Goal: Task Accomplishment & Management: Manage account settings

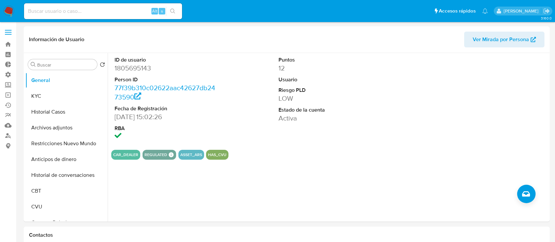
select select "10"
click at [128, 7] on input at bounding box center [103, 11] width 158 height 9
paste input "PNj7pKhdeu9Op7Qs4UywuY95"
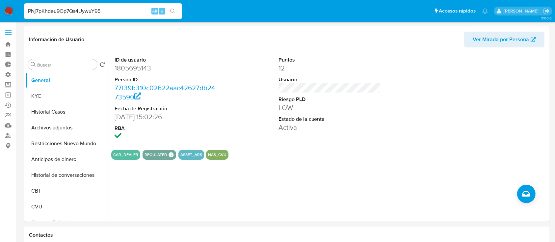
type input "PNj7pKhdeu9Op7Qs4UywuY95"
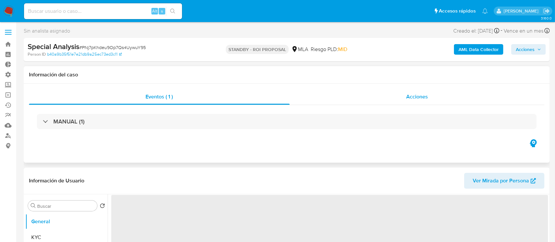
click at [405, 98] on div "Acciones" at bounding box center [417, 97] width 255 height 16
select select "10"
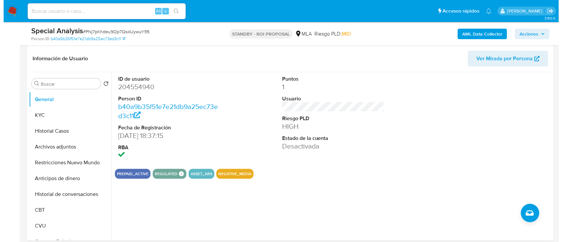
scroll to position [156, 0]
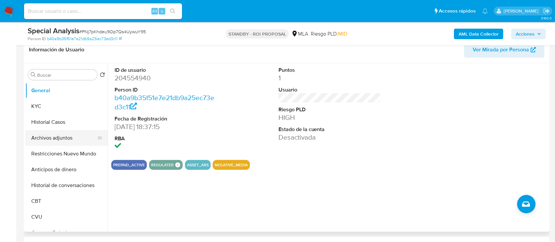
click at [58, 143] on button "Archivos adjuntos" at bounding box center [63, 138] width 77 height 16
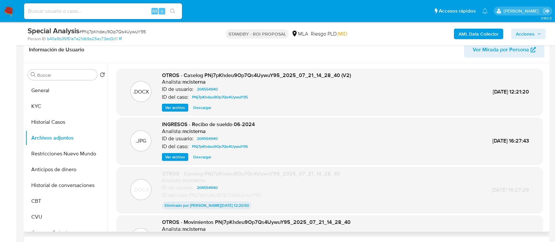
click at [168, 107] on span "Ver archivo" at bounding box center [175, 107] width 20 height 7
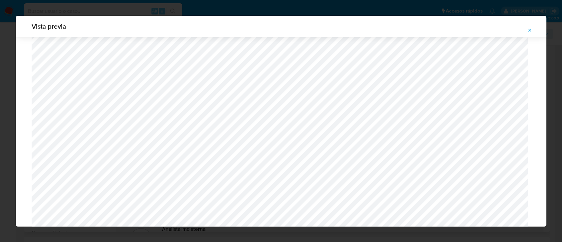
scroll to position [470, 0]
click at [533, 28] on button "Attachment preview" at bounding box center [529, 30] width 14 height 11
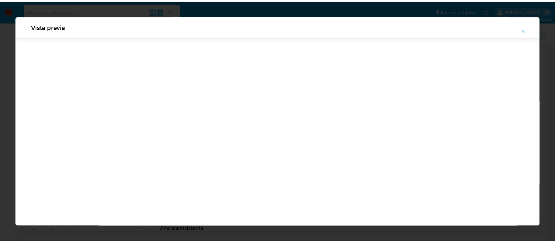
scroll to position [21, 0]
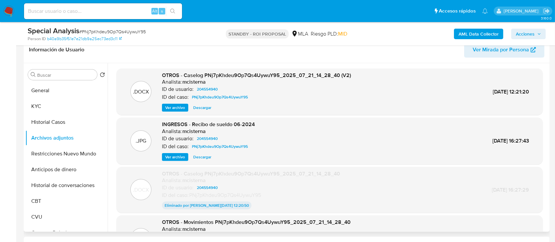
drag, startPoint x: 33, startPoint y: 7, endPoint x: 49, endPoint y: 6, distance: 15.8
click at [49, 6] on div "Alt s" at bounding box center [103, 11] width 158 height 16
paste input "230082585"
type input "230082585"
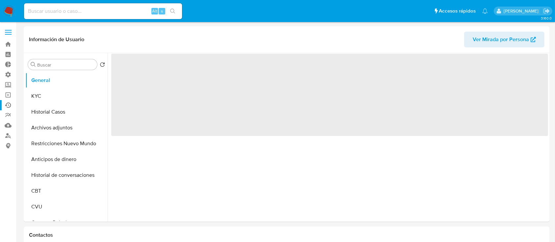
select select "10"
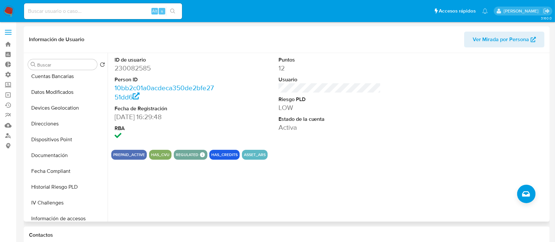
scroll to position [178, 0]
click at [42, 156] on button "Documentación" at bounding box center [63, 155] width 77 height 16
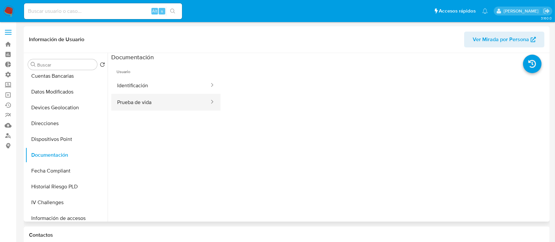
click at [122, 105] on button "Prueba de vida" at bounding box center [160, 102] width 99 height 17
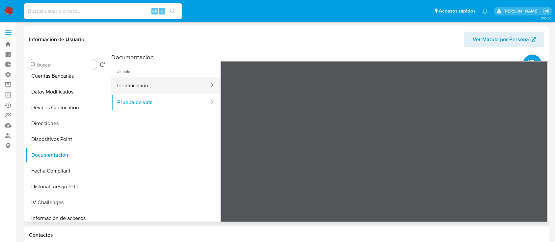
click at [179, 90] on button "Identificación" at bounding box center [160, 85] width 99 height 17
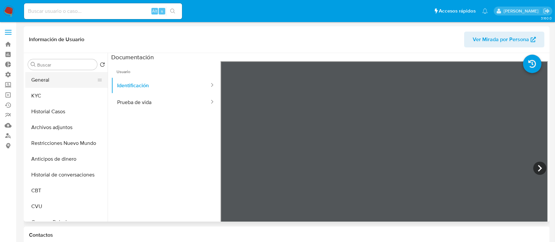
scroll to position [0, 0]
click at [55, 84] on button "General" at bounding box center [63, 80] width 77 height 16
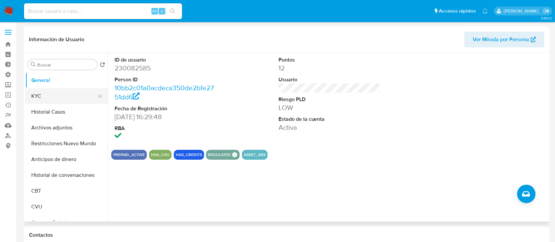
click at [52, 91] on button "KYC" at bounding box center [63, 96] width 77 height 16
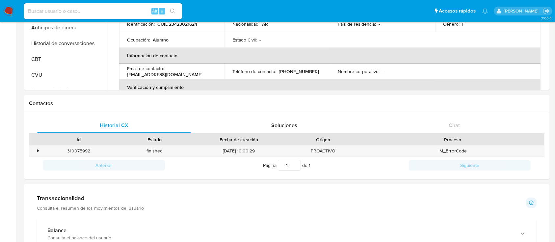
scroll to position [307, 0]
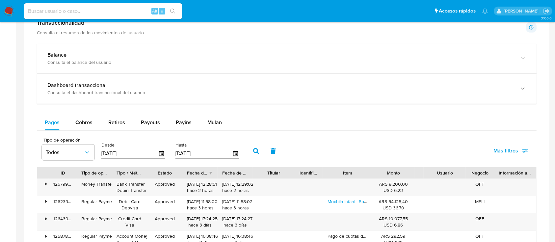
drag, startPoint x: 427, startPoint y: 172, endPoint x: 336, endPoint y: 167, distance: 91.3
click at [336, 167] on div "ID Tipo de operación Tipo / Método Estado Fecha de creación Fecha de aprobación…" at bounding box center [286, 172] width 499 height 11
click at [97, 122] on button "Cobros" at bounding box center [83, 123] width 33 height 16
select select "10"
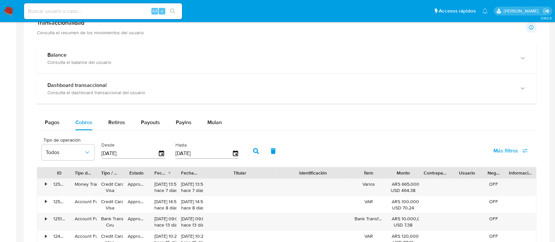
drag, startPoint x: 285, startPoint y: 170, endPoint x: 306, endPoint y: 178, distance: 22.5
click at [306, 178] on div "ID Tipo de operación Tipo / Método Estado Fecha de creación Fecha de aprobación…" at bounding box center [286, 172] width 499 height 11
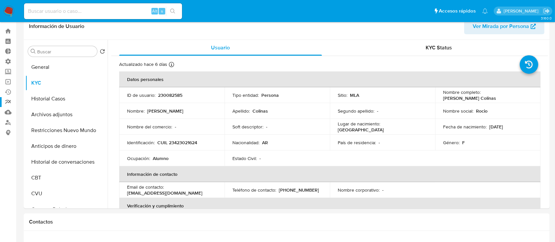
scroll to position [0, 0]
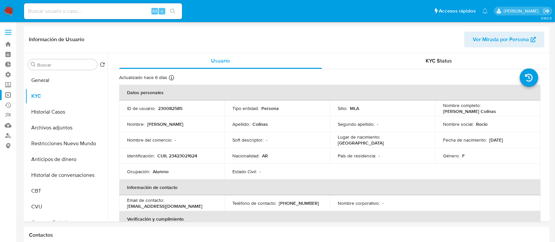
click at [8, 94] on link "Operaciones masivas" at bounding box center [39, 95] width 78 height 10
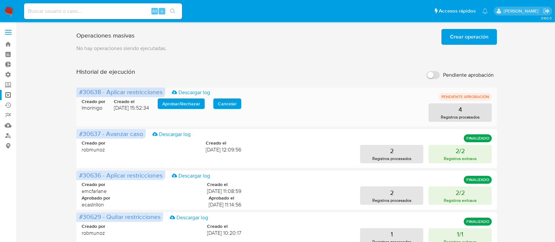
click at [182, 104] on span "Aprobar / Rechazar" at bounding box center [181, 103] width 38 height 9
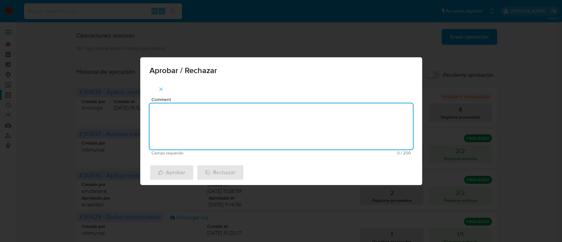
click at [207, 121] on textarea "Comment" at bounding box center [280, 126] width 263 height 46
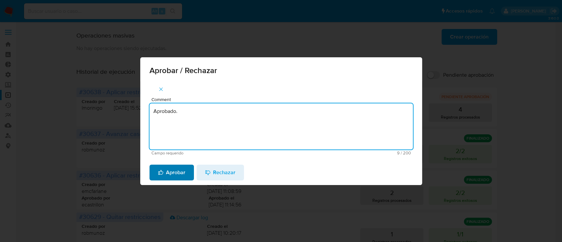
type textarea "Aprobado."
click at [168, 170] on span "Aprobar" at bounding box center [171, 172] width 27 height 14
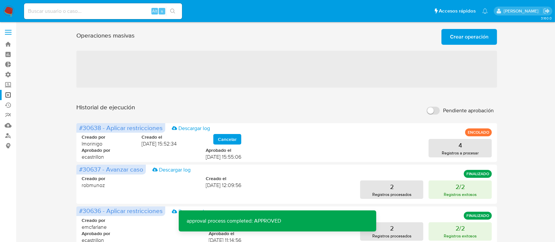
click at [250, 240] on div "Creado por emcfarlane Creado el 19/09/2025 11:08:59 Aprobado por ecastrillon Ap…" at bounding box center [287, 229] width 410 height 40
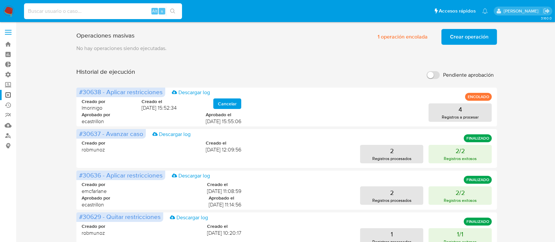
click at [134, 7] on input at bounding box center [103, 11] width 158 height 9
paste input "22780461"
type input "22780461"
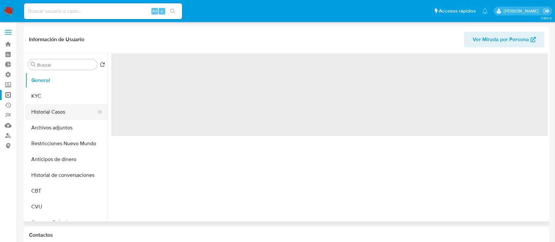
click at [47, 105] on button "Historial Casos" at bounding box center [63, 112] width 77 height 16
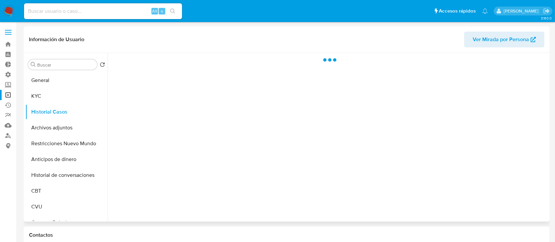
select select "10"
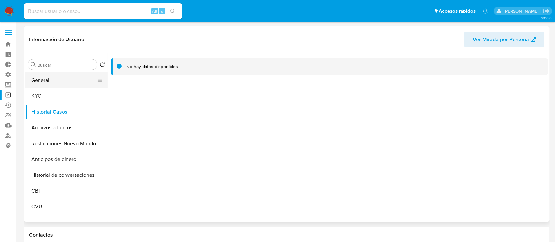
click at [67, 81] on button "General" at bounding box center [63, 80] width 77 height 16
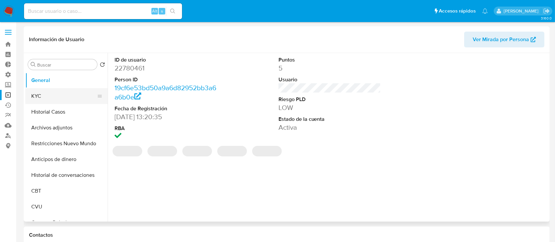
click at [68, 94] on button "KYC" at bounding box center [63, 96] width 77 height 16
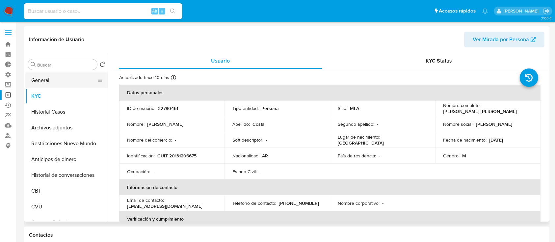
click at [75, 76] on button "General" at bounding box center [63, 80] width 77 height 16
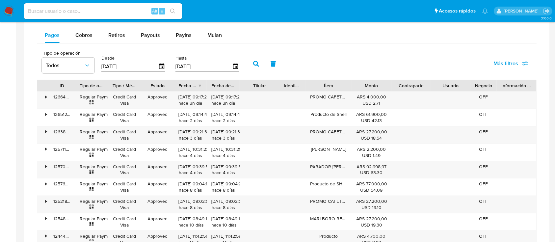
scroll to position [635, 0]
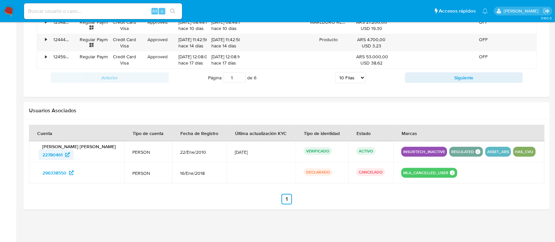
click at [48, 156] on span "22780461" at bounding box center [52, 154] width 20 height 11
click at [83, 14] on input at bounding box center [103, 11] width 158 height 9
paste input "1155891788"
type input "1155891788"
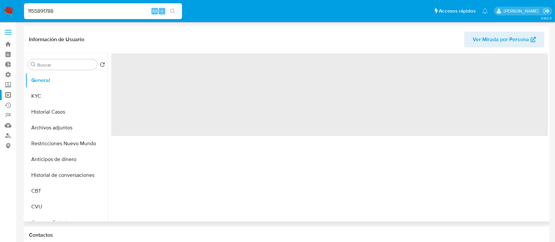
select select "10"
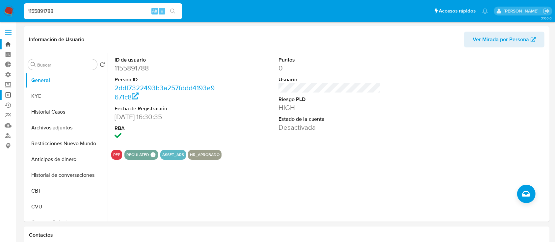
click at [6, 47] on link "Bandeja" at bounding box center [39, 44] width 78 height 10
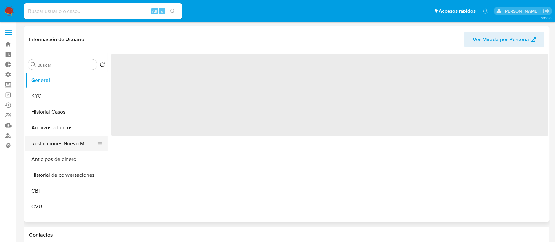
select select "10"
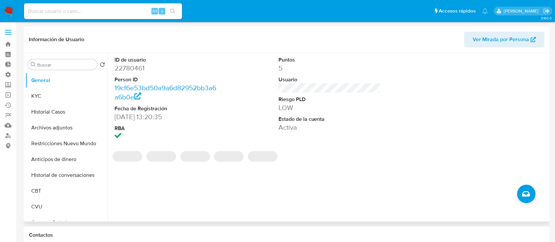
click at [126, 72] on dd "22780461" at bounding box center [166, 68] width 103 height 9
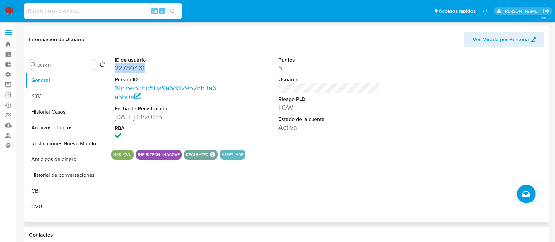
copy dd "22780461"
click at [125, 10] on input at bounding box center [103, 11] width 158 height 9
paste input "1155891788"
type input "1155891788"
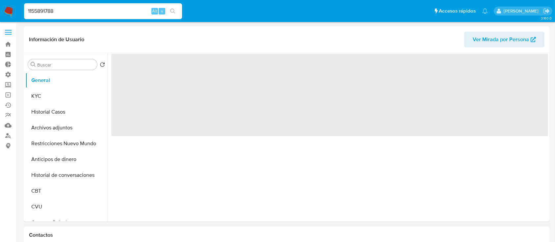
select select "10"
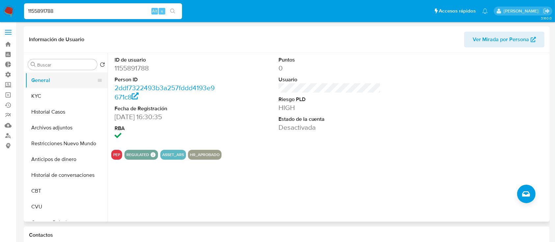
click at [60, 82] on button "General" at bounding box center [63, 80] width 77 height 16
click at [60, 93] on button "KYC" at bounding box center [63, 96] width 77 height 16
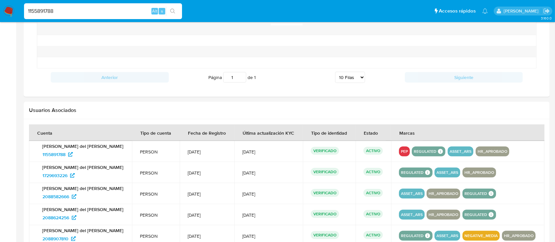
scroll to position [636, 0]
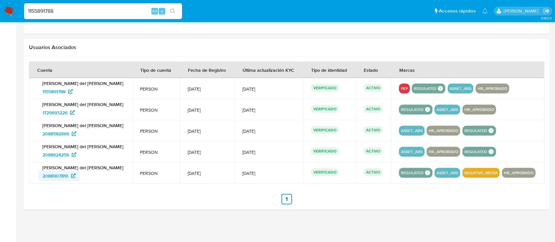
click at [50, 175] on span "2088907810" at bounding box center [55, 175] width 26 height 11
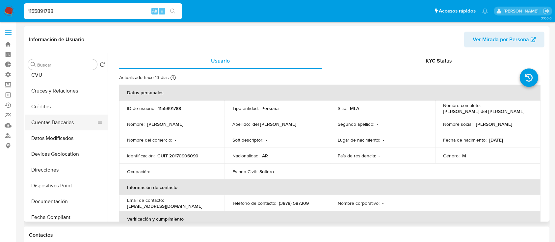
scroll to position [0, 0]
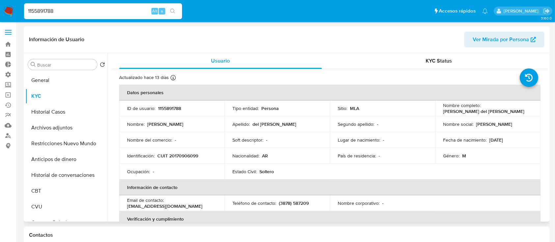
click at [184, 154] on p "CUIT 20170906099" at bounding box center [177, 156] width 41 height 6
click at [185, 154] on p "CUIT 20170906099" at bounding box center [177, 156] width 41 height 6
click at [184, 155] on p "CUIT 20170906099" at bounding box center [177, 156] width 41 height 6
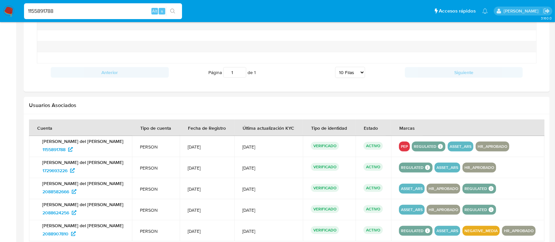
scroll to position [636, 0]
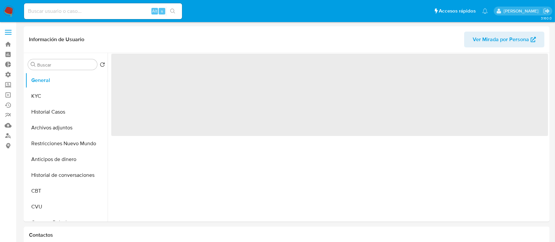
select select "10"
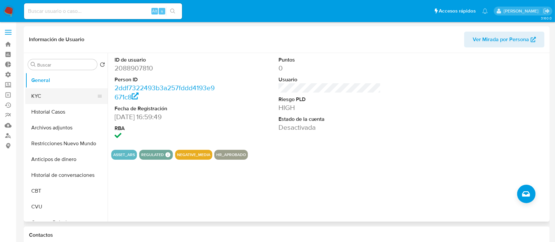
click at [63, 93] on button "KYC" at bounding box center [63, 96] width 77 height 16
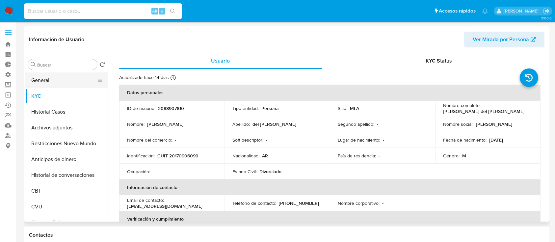
click at [49, 75] on button "General" at bounding box center [63, 80] width 77 height 16
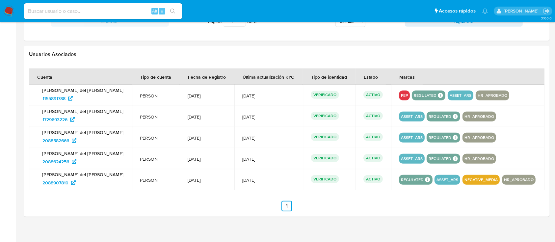
scroll to position [711, 0]
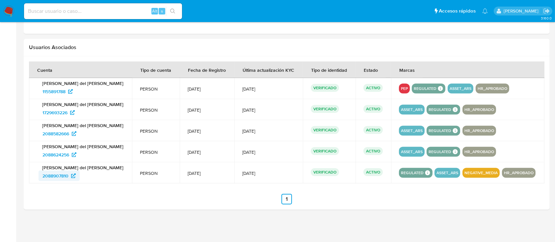
click at [63, 175] on span "2088907810" at bounding box center [55, 175] width 26 height 11
click at [56, 173] on span "2088907810" at bounding box center [55, 175] width 26 height 11
click at [121, 14] on input at bounding box center [103, 11] width 158 height 9
paste input "22780461"
type input "22780461"
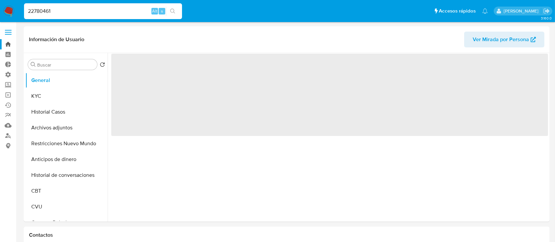
select select "10"
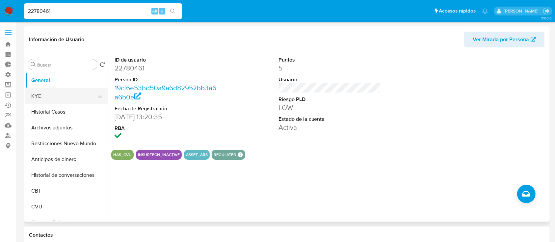
click at [71, 100] on button "KYC" at bounding box center [63, 96] width 77 height 16
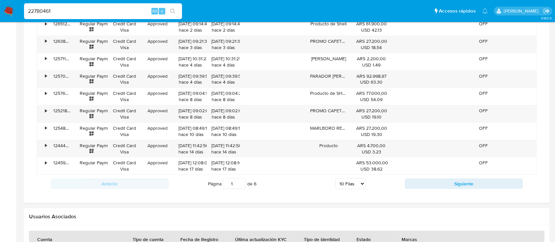
scroll to position [635, 0]
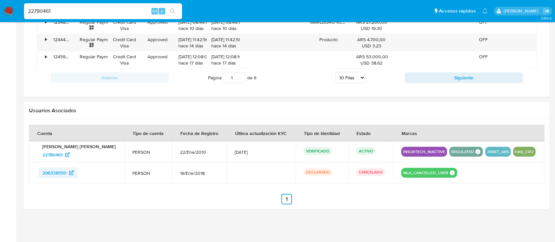
click at [66, 174] on span "296338550" at bounding box center [54, 172] width 24 height 11
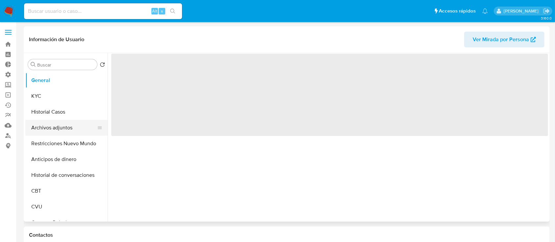
select select "10"
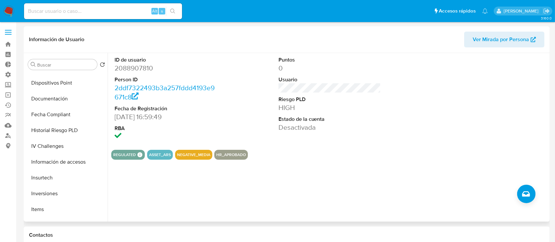
scroll to position [263, 0]
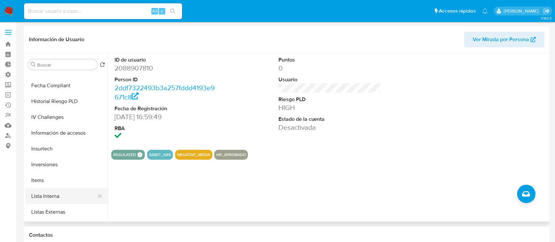
click at [39, 196] on button "Lista Interna" at bounding box center [63, 196] width 77 height 16
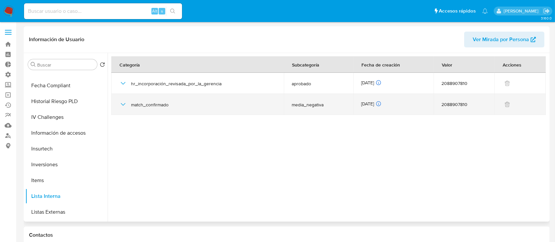
click at [130, 112] on div "match_confirmado" at bounding box center [197, 104] width 157 height 21
click at [124, 108] on icon "button" at bounding box center [123, 104] width 8 height 8
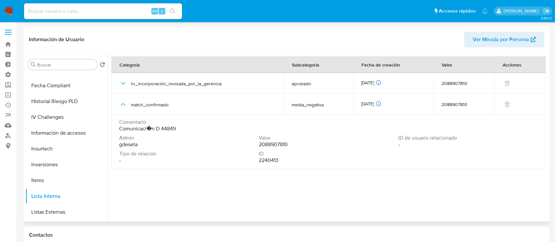
click at [130, 150] on span "Tipo de relación" at bounding box center [188, 153] width 138 height 7
click at [132, 145] on span "gdeseta" at bounding box center [128, 144] width 18 height 7
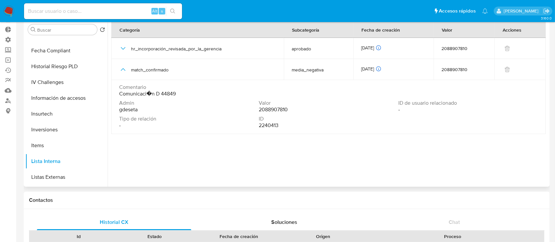
scroll to position [0, 0]
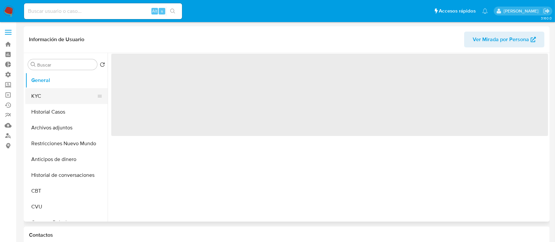
click at [53, 100] on button "KYC" at bounding box center [63, 96] width 77 height 16
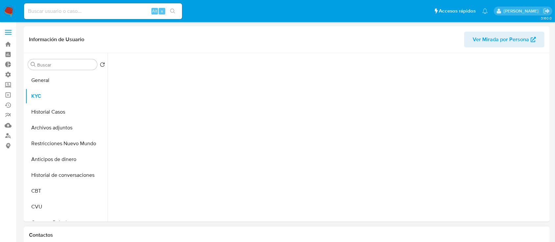
select select "10"
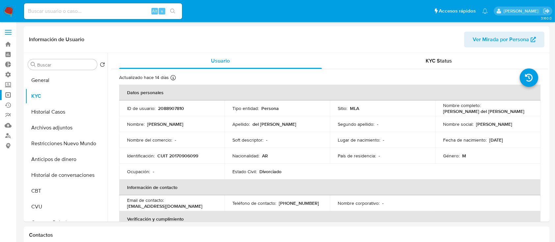
click at [8, 92] on link "Operaciones masivas" at bounding box center [39, 95] width 78 height 10
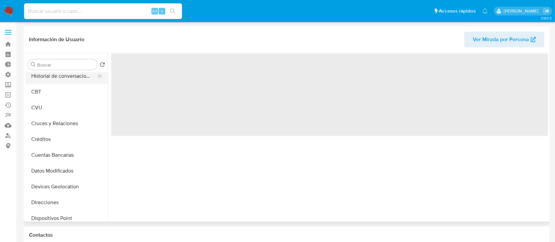
select select "10"
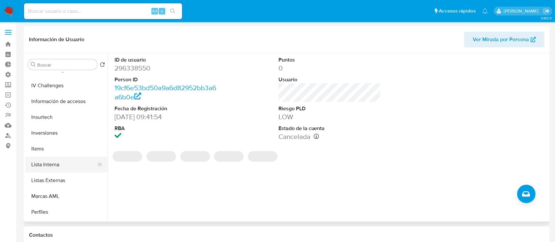
scroll to position [295, 0]
click at [36, 168] on button "Lista Interna" at bounding box center [63, 164] width 77 height 16
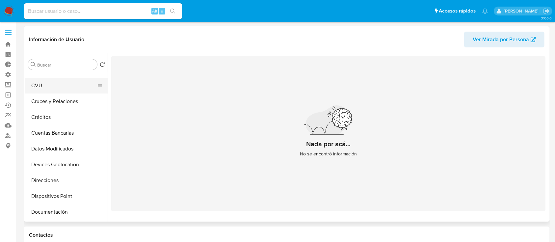
scroll to position [0, 0]
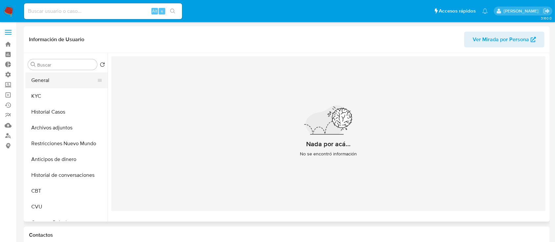
click at [52, 78] on button "General" at bounding box center [63, 80] width 77 height 16
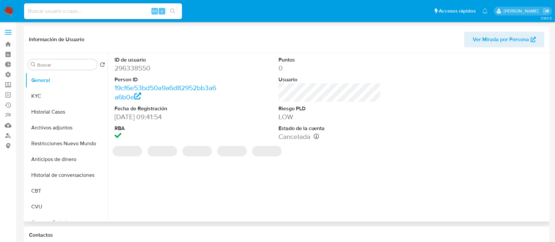
click at [140, 71] on dd "296338550" at bounding box center [166, 68] width 103 height 9
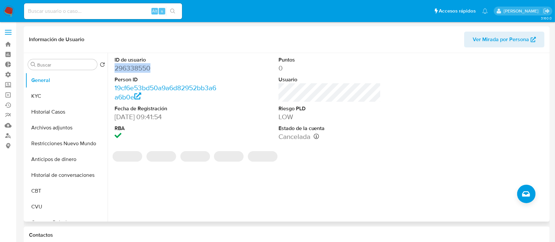
copy dd "296338550"
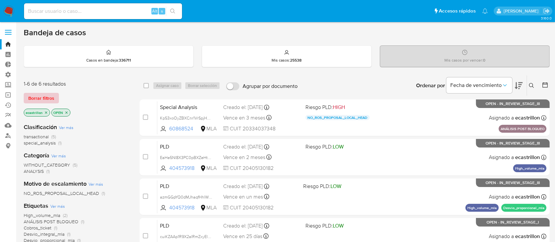
click at [44, 95] on span "Borrar filtros" at bounding box center [41, 97] width 26 height 9
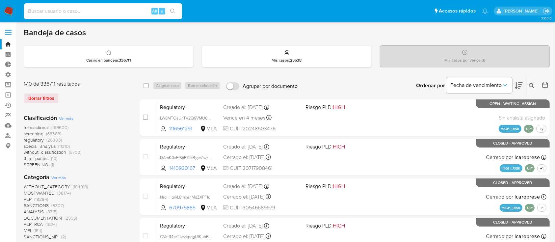
click at [97, 12] on input at bounding box center [103, 11] width 158 height 9
paste input "2377312513"
type input "2377312513"
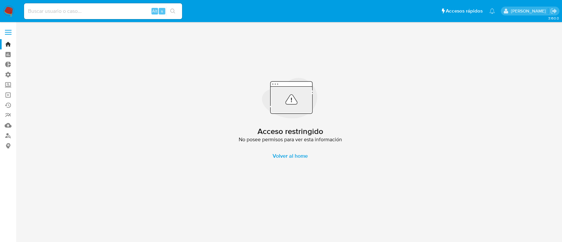
click at [69, 13] on input at bounding box center [103, 11] width 158 height 9
paste input "2377312513"
type input "2377312513"
click at [9, 44] on link "Bandeja" at bounding box center [39, 44] width 78 height 10
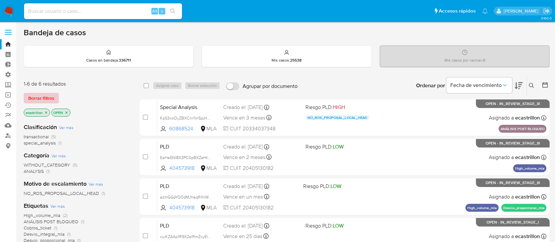
click at [47, 96] on span "Borrar filtros" at bounding box center [41, 97] width 26 height 9
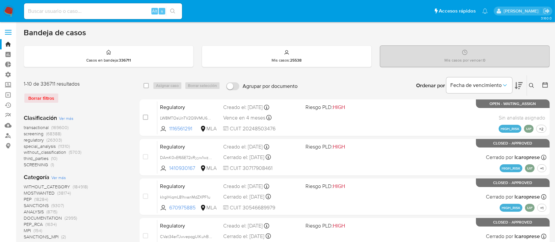
click at [53, 17] on div "Alt s" at bounding box center [103, 11] width 158 height 16
click at [55, 14] on input at bounding box center [103, 11] width 158 height 9
paste input "2377312513"
type input "2377312513"
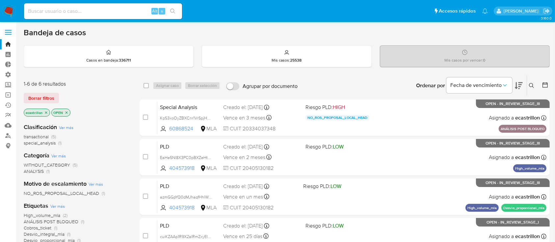
click at [31, 103] on div "1-6 de 6 resultados Borrar filtros ecastrillon OPEN" at bounding box center [76, 99] width 105 height 38
click at [33, 101] on span "Borrar filtros" at bounding box center [41, 97] width 26 height 9
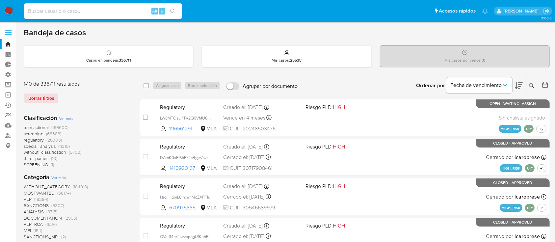
click at [534, 88] on button at bounding box center [532, 86] width 11 height 8
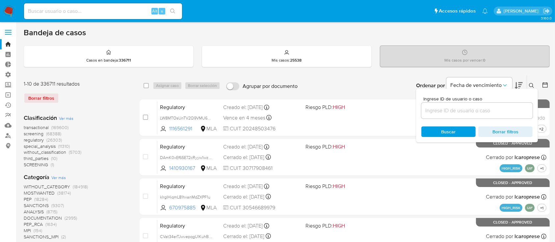
drag, startPoint x: 523, startPoint y: 104, endPoint x: 526, endPoint y: 114, distance: 10.9
click at [526, 113] on div at bounding box center [476, 111] width 111 height 16
click at [526, 114] on input at bounding box center [476, 110] width 111 height 9
paste input "PNj7pKhdeu9Op7Qs4UywuY95"
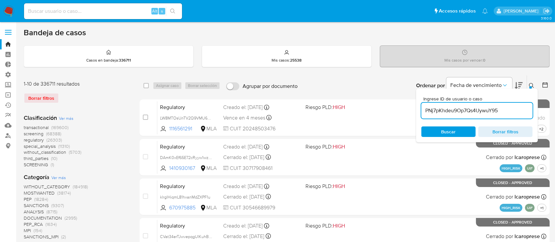
type input "PNj7pKhdeu9Op7Qs4UywuY95"
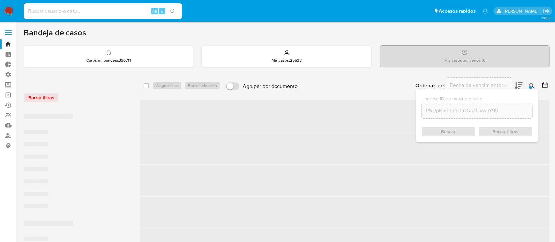
click at [531, 86] on div at bounding box center [530, 87] width 3 height 3
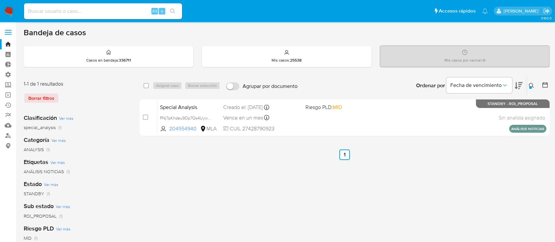
click at [143, 85] on input "checkbox" at bounding box center [145, 85] width 5 height 5
checkbox input "true"
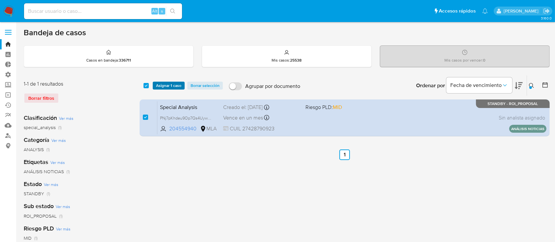
click at [156, 85] on span "Asignar 1 caso" at bounding box center [168, 85] width 25 height 7
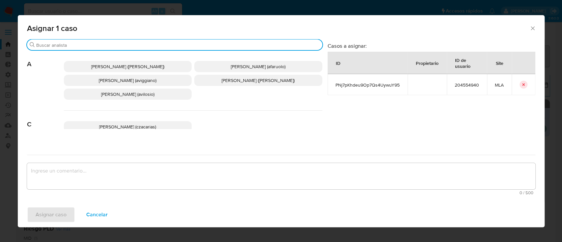
click at [155, 44] on input "Buscar" at bounding box center [177, 45] width 283 height 6
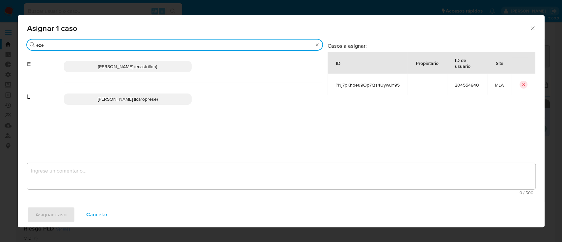
type input "eze"
click at [145, 61] on p "Ezequiel Gonzalo Castrillon (ecastrillon)" at bounding box center [128, 66] width 128 height 11
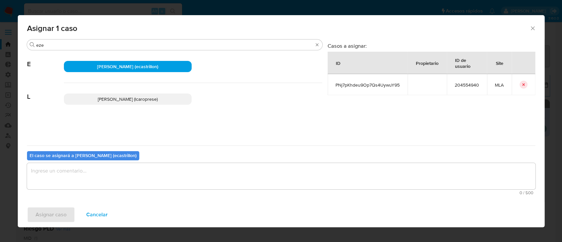
click at [113, 167] on textarea "assign-modal" at bounding box center [281, 176] width 508 height 26
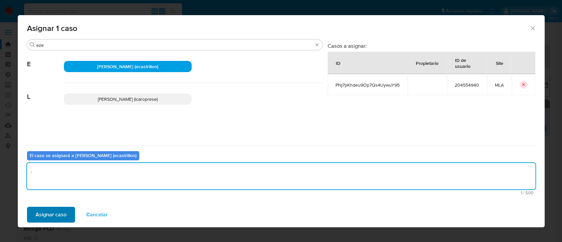
type textarea "."
click at [59, 212] on span "Asignar caso" at bounding box center [51, 214] width 31 height 14
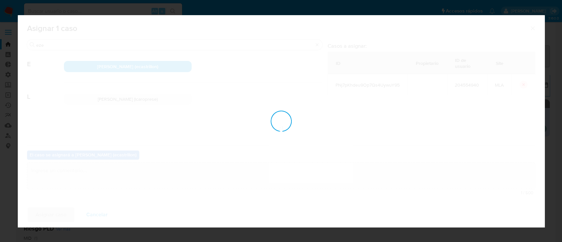
checkbox input "false"
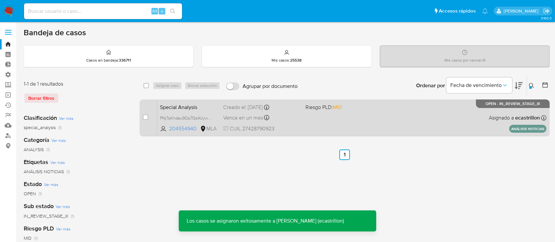
click at [304, 112] on div "Special Analysis PNj7pKhdeu9Op7Qs4UywuY95 204554940 MLA Riesgo PLD: MID Creado …" at bounding box center [351, 117] width 389 height 33
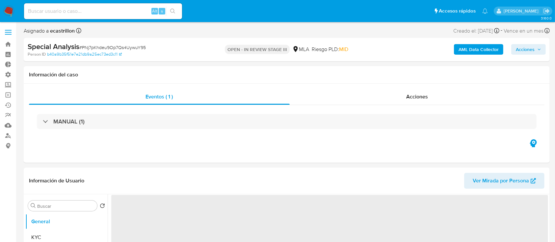
select select "10"
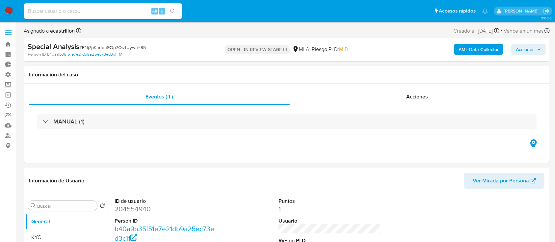
click at [518, 53] on span "Acciones" at bounding box center [525, 49] width 19 height 11
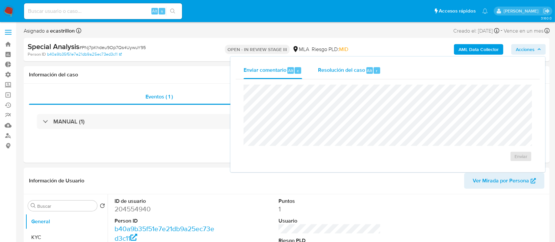
click at [361, 64] on div "Resolución del caso Alt r" at bounding box center [349, 70] width 63 height 17
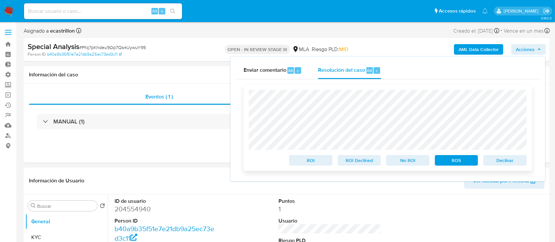
click at [470, 158] on span "ROS" at bounding box center [456, 160] width 34 height 9
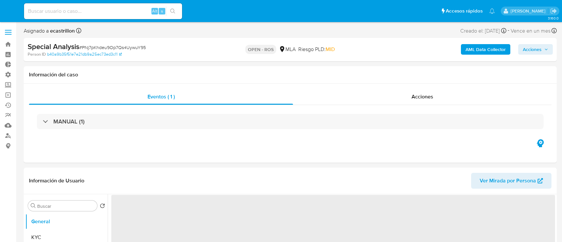
select select "10"
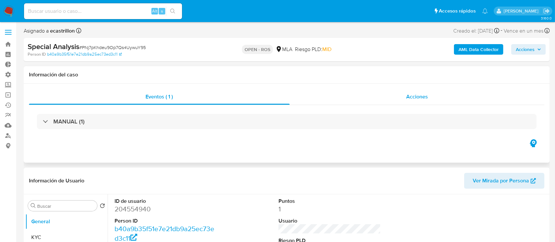
click at [407, 94] on span "Acciones" at bounding box center [417, 97] width 22 height 8
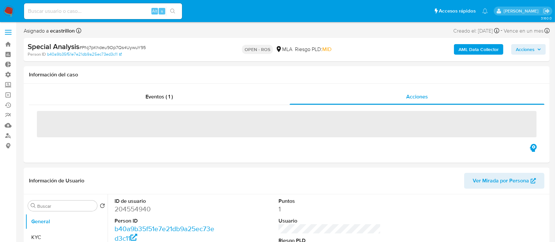
click at [518, 49] on span "Acciones" at bounding box center [525, 49] width 19 height 11
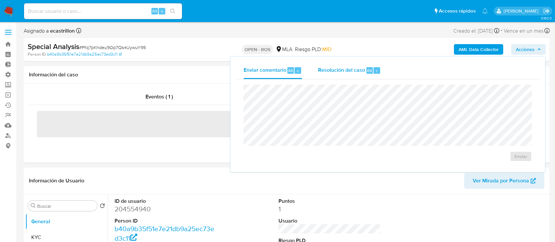
click at [312, 68] on button "Resolución del caso Alt r" at bounding box center [349, 70] width 79 height 17
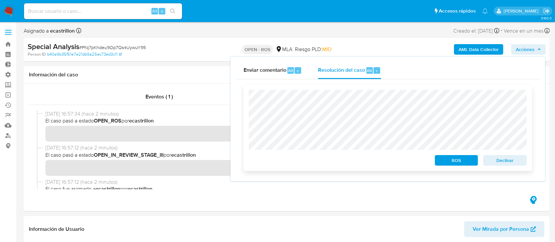
click at [455, 159] on span "ROS" at bounding box center [456, 160] width 34 height 9
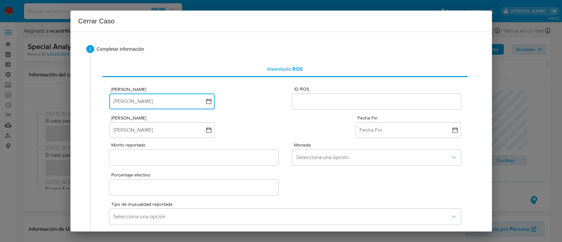
click at [130, 104] on button "[PERSON_NAME]" at bounding box center [161, 101] width 105 height 16
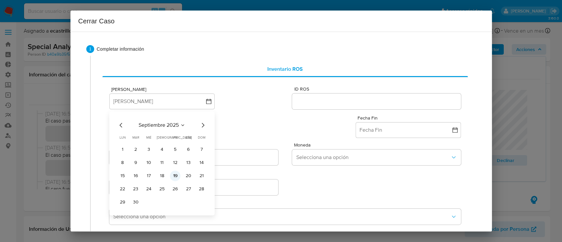
click at [171, 175] on button "19" at bounding box center [175, 175] width 11 height 11
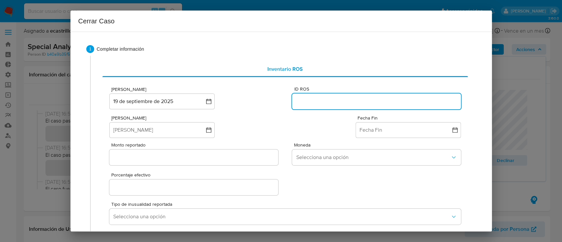
click at [306, 103] on input "ID ROS" at bounding box center [376, 101] width 168 height 9
paste input "643256862"
type input "643256862"
click at [138, 122] on button "[PERSON_NAME]" at bounding box center [161, 130] width 105 height 16
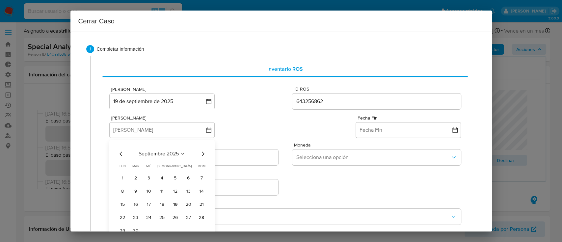
click at [158, 154] on span "septiembre 2025" at bounding box center [159, 153] width 40 height 7
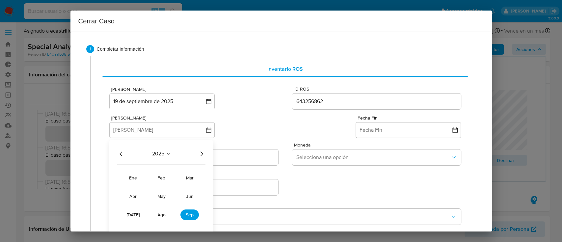
click at [118, 153] on icon "Año anterior" at bounding box center [121, 154] width 8 height 8
click at [135, 217] on span "jul" at bounding box center [133, 214] width 13 height 7
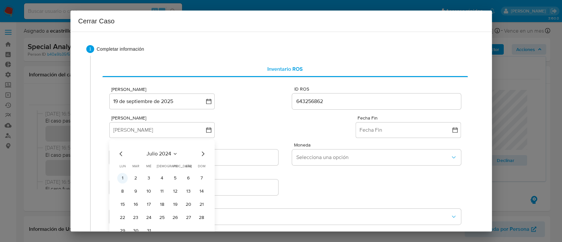
click at [124, 177] on button "1" at bounding box center [122, 178] width 11 height 11
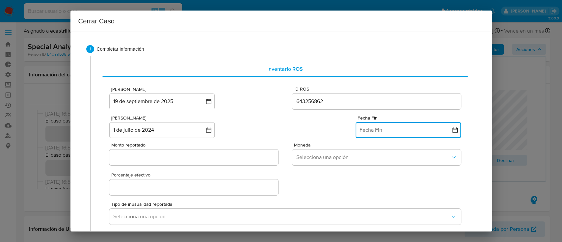
click at [369, 128] on button "Fecha Fin" at bounding box center [407, 130] width 105 height 16
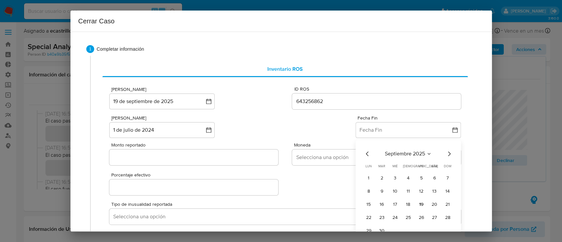
click at [355, 156] on div "septiembre 2025 septiembre 2025 lun lunes mar martes mié miércoles jue jueves v…" at bounding box center [407, 192] width 105 height 104
click at [363, 155] on icon "Mes anterior" at bounding box center [367, 154] width 8 height 8
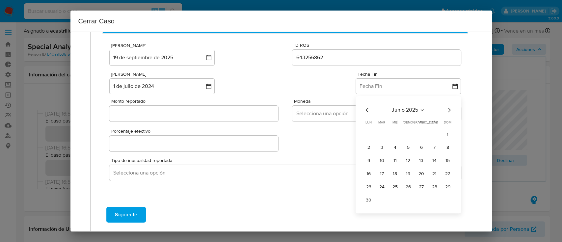
click at [363, 202] on button "30" at bounding box center [368, 200] width 11 height 11
click at [196, 114] on input "Monto reportado" at bounding box center [193, 113] width 168 height 9
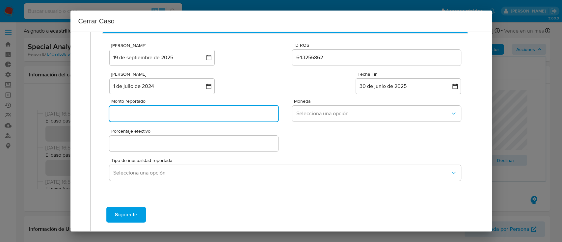
paste input "25265942"
type input "25265942"
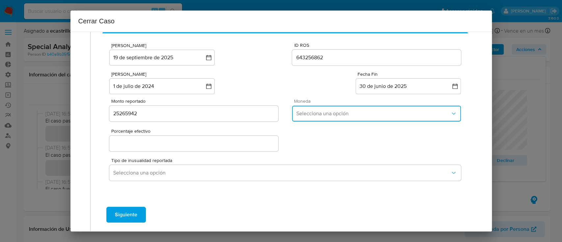
click at [303, 115] on span "Selecciona una opción" at bounding box center [373, 113] width 154 height 7
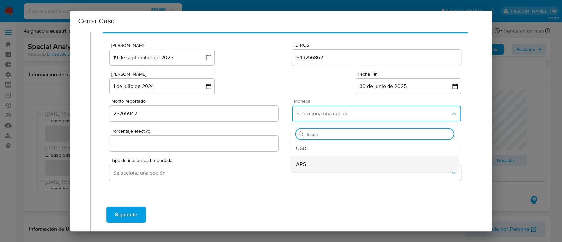
click at [307, 157] on div "ARS" at bounding box center [375, 164] width 158 height 16
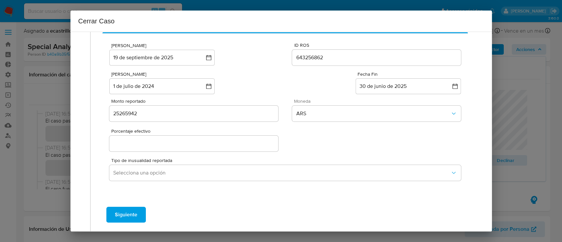
click at [206, 138] on div at bounding box center [193, 144] width 168 height 16
click at [158, 144] on input "Porcentaje efectivo" at bounding box center [193, 143] width 168 height 9
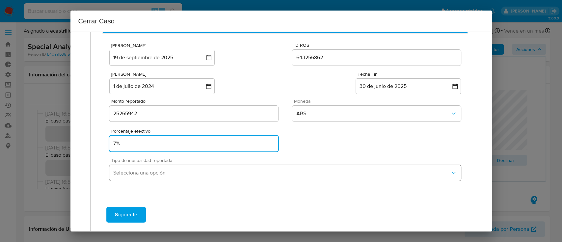
type input "7%"
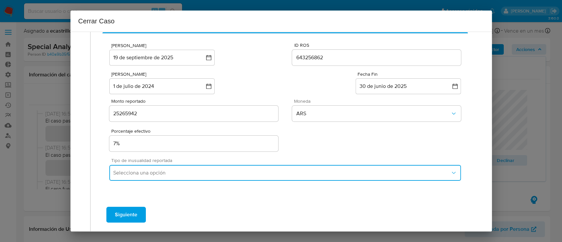
click at [126, 172] on span "Selecciona una opción" at bounding box center [281, 172] width 337 height 7
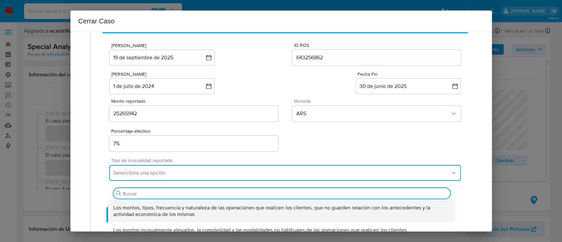
click at [128, 208] on span "Los montos, tipos, frecuencia y naturaleza de las operaciones que realicen los …" at bounding box center [282, 210] width 337 height 13
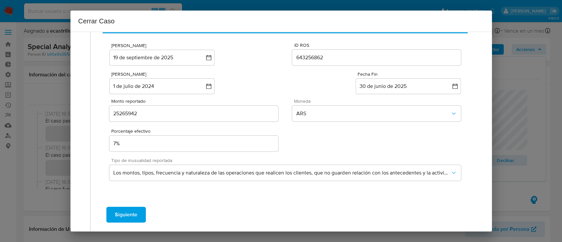
click at [128, 208] on span "Siguiente" at bounding box center [126, 214] width 22 height 14
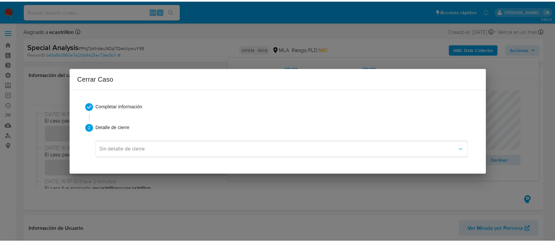
scroll to position [0, 0]
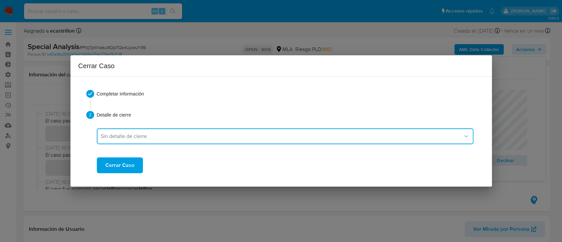
click at [114, 137] on span "Sin detalle de cierre" at bounding box center [282, 136] width 362 height 7
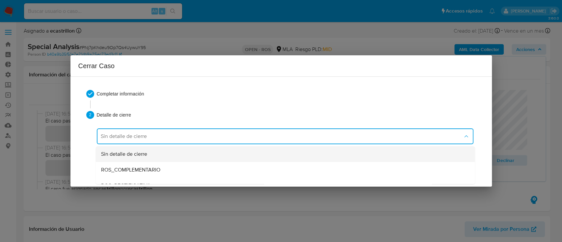
click at [129, 149] on div "Sin detalle de cierre" at bounding box center [285, 154] width 369 height 16
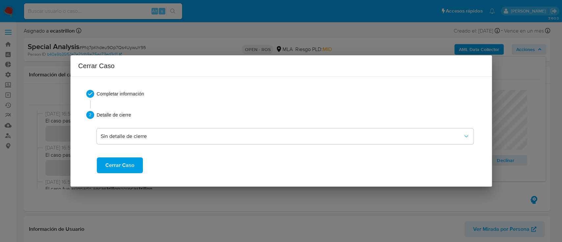
click at [127, 171] on span "Cerrar Caso" at bounding box center [119, 165] width 29 height 14
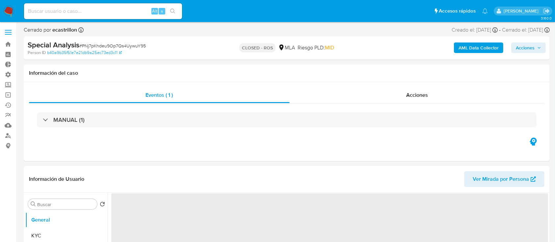
select select "10"
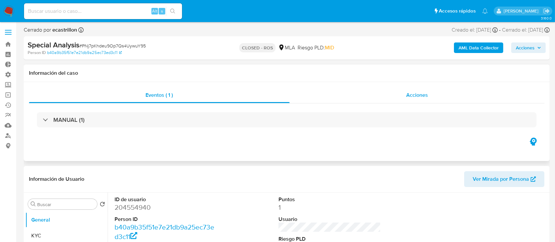
click at [344, 96] on div "Acciones" at bounding box center [417, 95] width 255 height 16
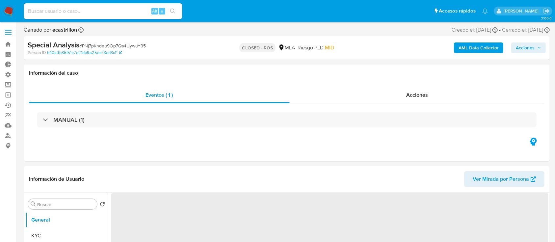
select select "10"
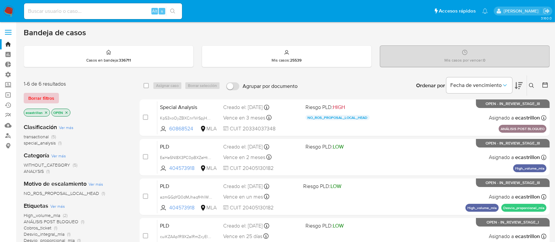
drag, startPoint x: 30, startPoint y: 88, endPoint x: 31, endPoint y: 95, distance: 6.9
click at [30, 88] on div "1-6 de 6 resultados Borrar filtros ecastrillon OPEN" at bounding box center [76, 99] width 105 height 38
click at [31, 95] on span "Borrar filtros" at bounding box center [41, 97] width 26 height 9
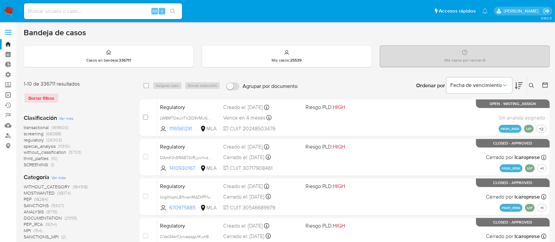
click at [14, 94] on link "Operaciones masivas" at bounding box center [39, 95] width 78 height 10
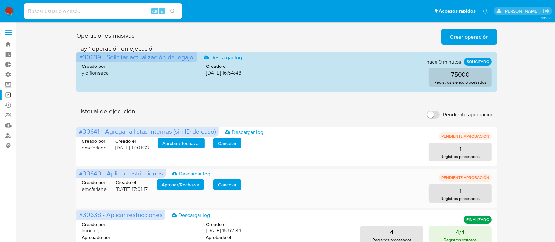
click at [179, 185] on span "Aprobar / Rechazar" at bounding box center [181, 184] width 38 height 9
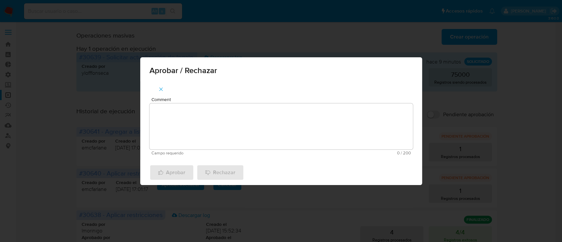
click at [204, 138] on textarea "Comment" at bounding box center [280, 126] width 263 height 46
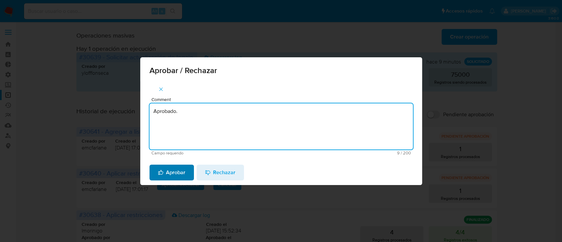
type textarea "Aprobado."
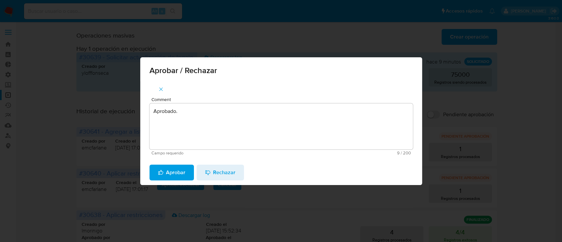
click at [169, 174] on span "Aprobar" at bounding box center [171, 172] width 27 height 14
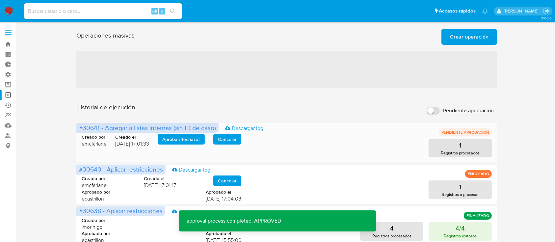
click at [177, 141] on span "Aprobar / Rechazar" at bounding box center [181, 139] width 38 height 9
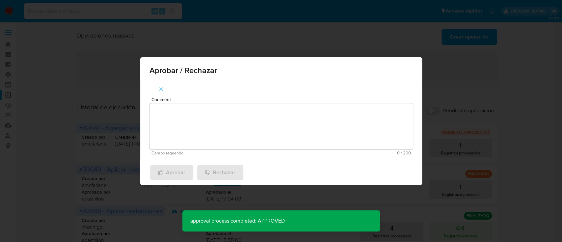
click at [184, 136] on textarea "Comment" at bounding box center [280, 126] width 263 height 46
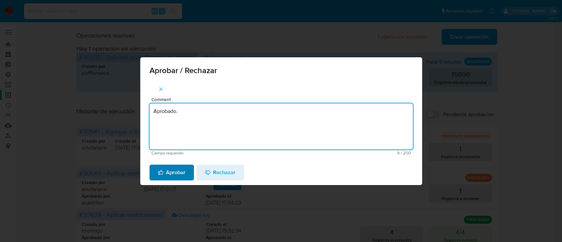
type textarea "Aprobado."
click at [179, 178] on span "Aprobar" at bounding box center [171, 172] width 27 height 14
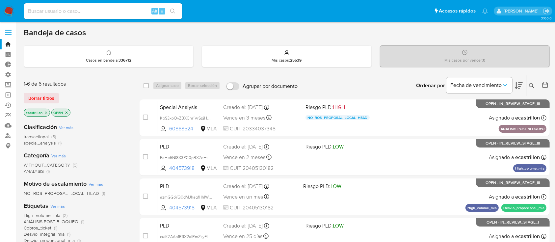
click at [234, 86] on input "Agrupar por documento" at bounding box center [232, 86] width 13 height 8
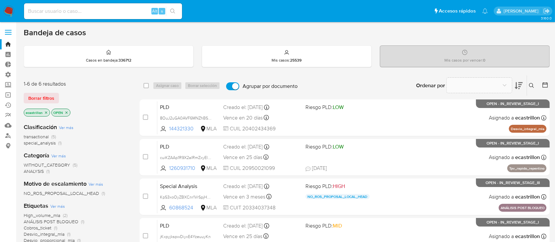
click at [234, 86] on input "Agrupar por documento" at bounding box center [232, 86] width 13 height 8
checkbox input "false"
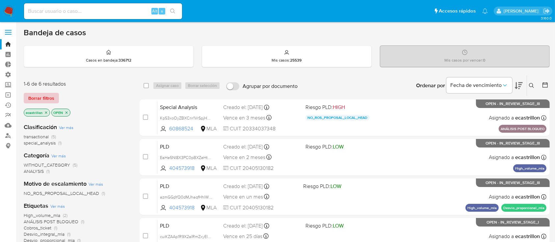
click at [46, 93] on span "Borrar filtros" at bounding box center [41, 97] width 26 height 9
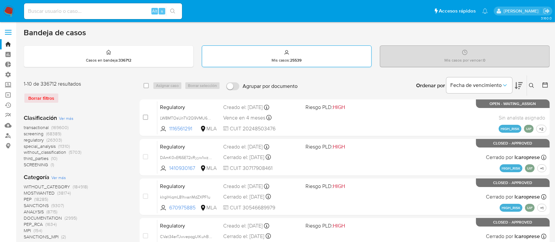
click at [261, 51] on div "Mis casos : 25539" at bounding box center [286, 56] width 169 height 21
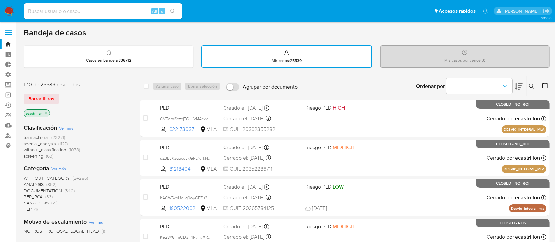
click at [35, 154] on span "screening" at bounding box center [34, 156] width 20 height 7
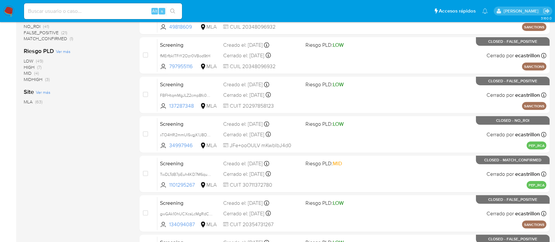
scroll to position [221, 0]
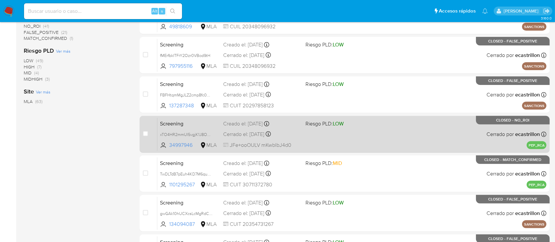
click at [330, 136] on div "Screening xTO4HR2mmUI5vgjK1J8OBo7v 34997946 MLA Riesgo PLD: LOW Creado el: 04/1…" at bounding box center [351, 133] width 389 height 33
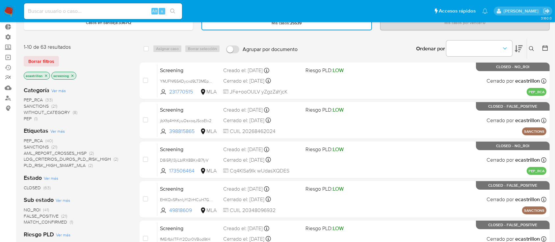
scroll to position [0, 0]
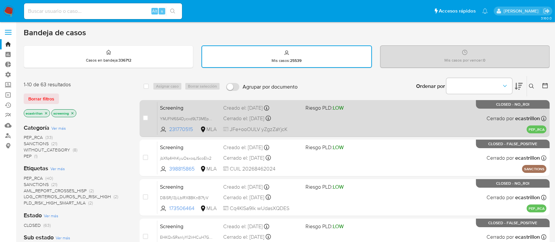
click at [324, 120] on div "Screening YMJFNf6S4Dycxd9LT3MEpzUe 231770515 MLA Riesgo PLD: LOW Creado el: 05/…" at bounding box center [351, 118] width 389 height 33
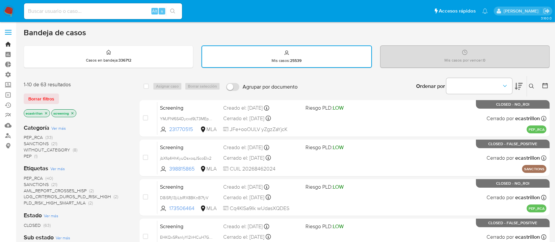
click at [5, 43] on link "Bandeja" at bounding box center [39, 44] width 78 height 10
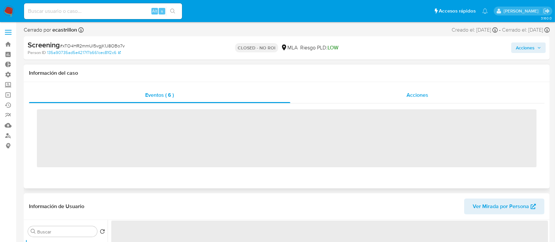
click at [402, 97] on div "Acciones" at bounding box center [417, 95] width 254 height 16
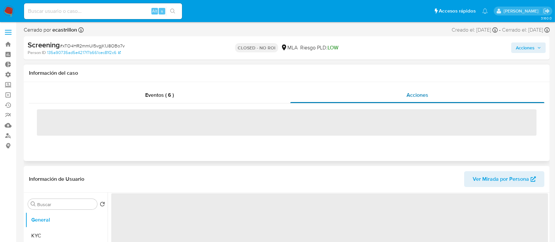
select select "10"
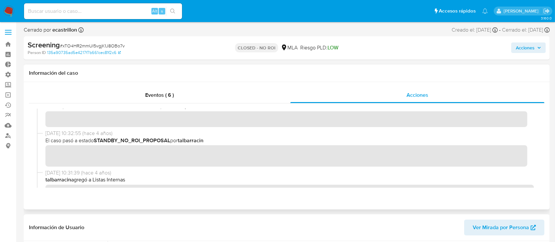
scroll to position [88, 0]
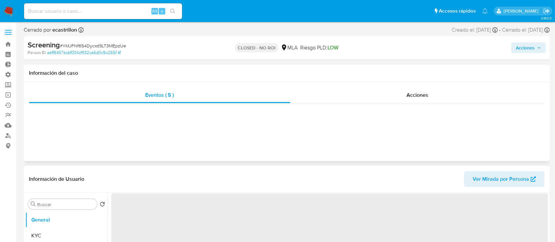
select select "10"
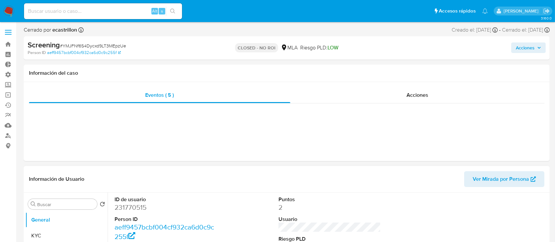
click at [480, 184] on span "Ver Mirada por Persona" at bounding box center [501, 179] width 56 height 16
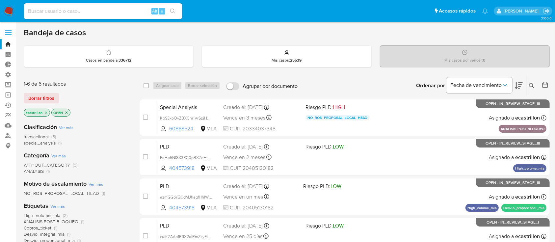
click at [7, 33] on label at bounding box center [8, 32] width 16 height 14
click at [0, 0] on input "checkbox" at bounding box center [0, 0] width 0 height 0
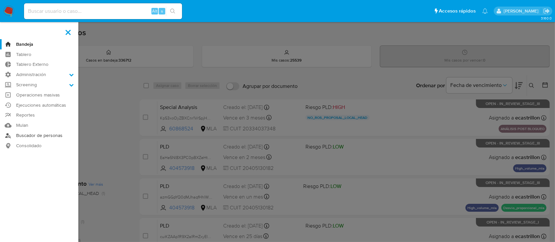
click at [39, 135] on link "Buscador de personas" at bounding box center [39, 135] width 78 height 10
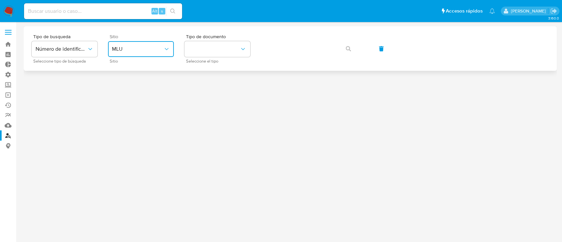
click at [144, 52] on span "MLU" at bounding box center [137, 49] width 51 height 7
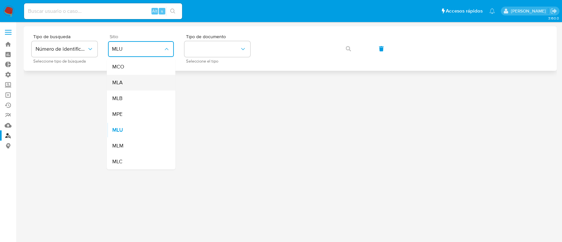
click at [151, 80] on div "MLA" at bounding box center [139, 83] width 54 height 16
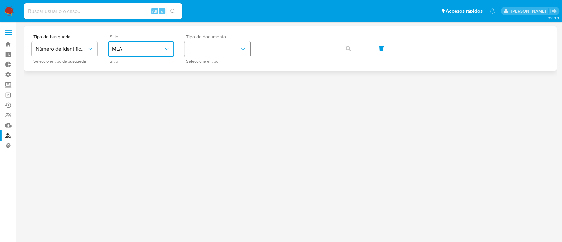
click at [195, 54] on button "identificationType" at bounding box center [217, 49] width 66 height 16
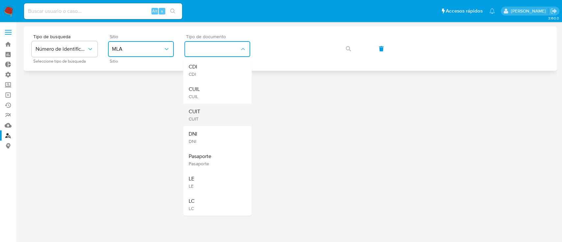
drag, startPoint x: 216, startPoint y: 132, endPoint x: 218, endPoint y: 120, distance: 12.0
click at [218, 120] on ul "CDI CDI CUIL CUIL CUIT CUIT DNI DNI Pasaporte Pasaporte LE LE LC LC" at bounding box center [217, 137] width 68 height 157
click at [218, 120] on div "CUIT CUIT" at bounding box center [215, 115] width 54 height 22
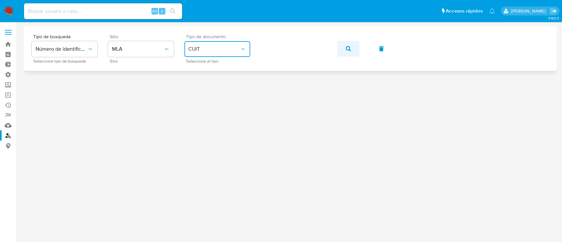
click at [348, 50] on icon "button" at bounding box center [348, 48] width 5 height 5
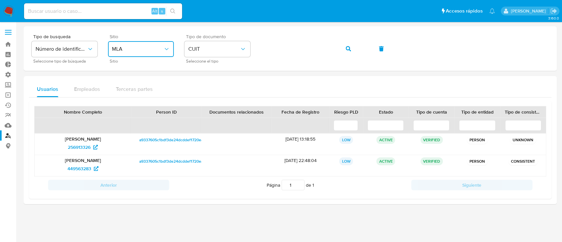
click at [127, 46] on span "MLA" at bounding box center [137, 49] width 51 height 7
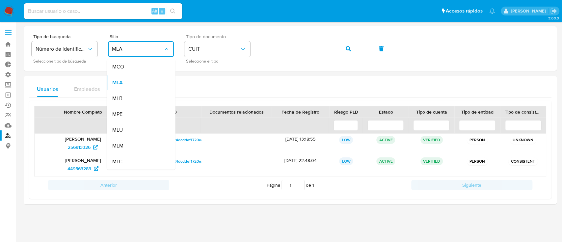
click at [265, 85] on div "Usuarios Empleados Terceras partes" at bounding box center [290, 89] width 522 height 16
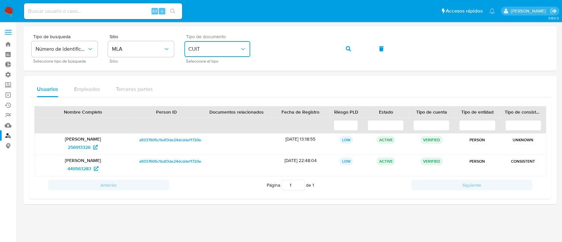
click at [219, 46] on span "CUIT" at bounding box center [213, 49] width 51 height 7
click at [81, 42] on button "Número de identificación" at bounding box center [65, 49] width 66 height 16
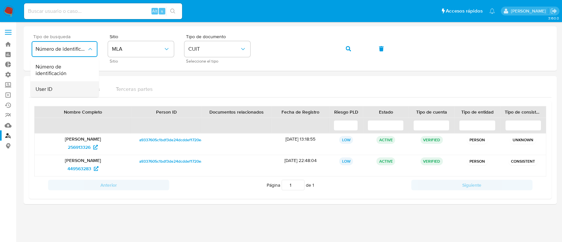
click at [79, 87] on div "User ID" at bounding box center [63, 89] width 54 height 16
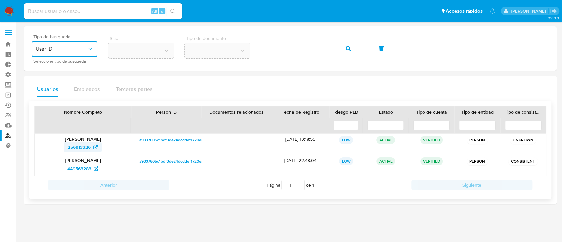
click at [96, 145] on icon at bounding box center [95, 147] width 5 height 5
click at [346, 50] on icon "button" at bounding box center [348, 48] width 5 height 5
click at [196, 141] on span "a9337605c1bdf3de24dcddef1720ea61" at bounding box center [173, 140] width 68 height 8
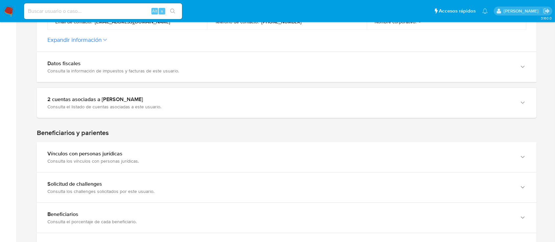
scroll to position [300, 0]
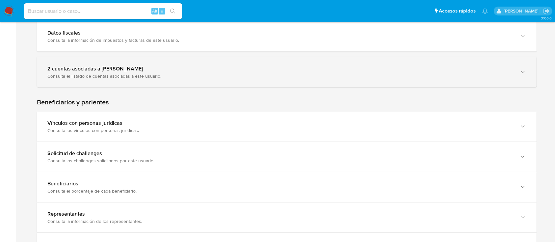
click at [76, 83] on div "2 cuentas asociadas a [PERSON_NAME] Consulta el listado de cuentas asociadas a …" at bounding box center [287, 72] width 500 height 30
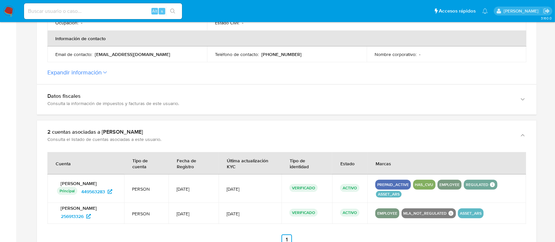
scroll to position [236, 0]
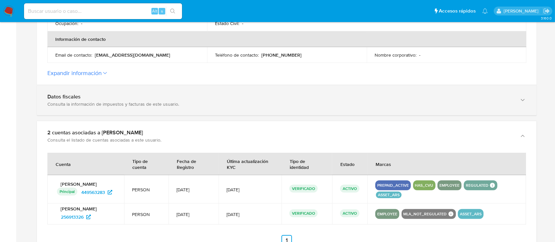
click at [326, 100] on div "Datos fiscales Consulta la información de impuestos y facturas de este usuario." at bounding box center [279, 99] width 465 height 13
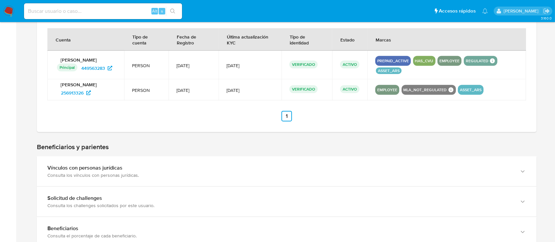
scroll to position [752, 0]
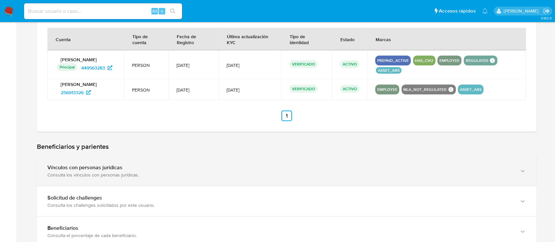
click at [266, 166] on div "Vínculos con personas jurídicas" at bounding box center [279, 167] width 465 height 7
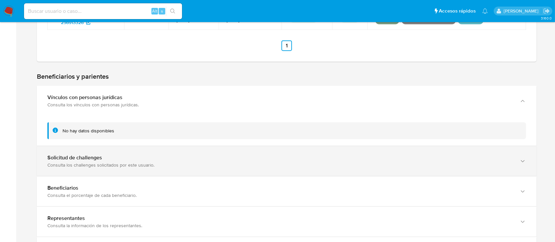
click at [78, 160] on div "Solicitud de challenges" at bounding box center [279, 157] width 465 height 7
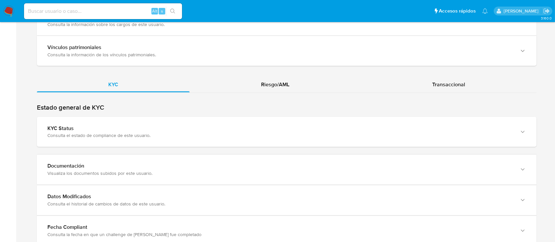
scroll to position [1114, 0]
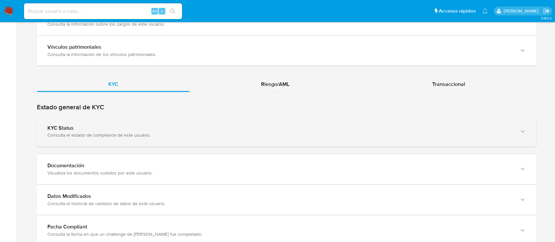
click at [63, 130] on div "KYC Status" at bounding box center [279, 128] width 465 height 7
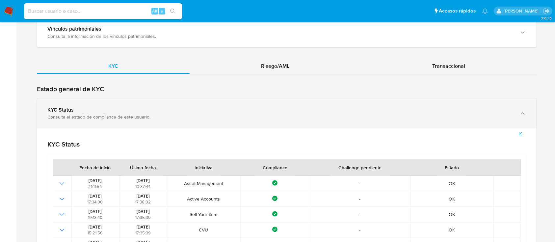
scroll to position [1132, 0]
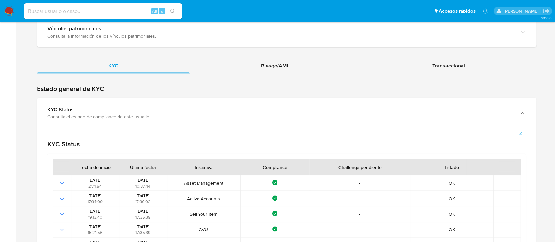
click at [287, 76] on div "KYC Riesgo/AML Transaccional" at bounding box center [287, 232] width 500 height 349
click at [270, 67] on span "Riesgo/AML" at bounding box center [275, 66] width 28 height 8
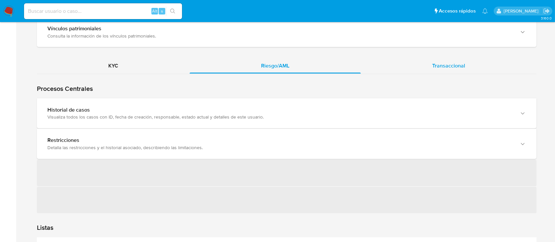
click at [438, 65] on span "Transaccional" at bounding box center [448, 66] width 33 height 8
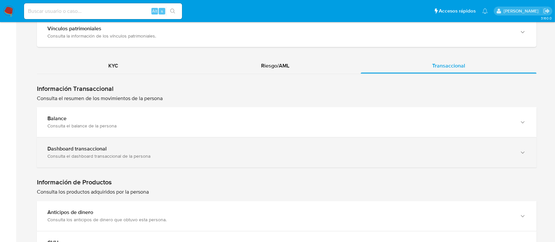
click at [343, 153] on div "Consulta el dashboard transaccional de la persona" at bounding box center [279, 156] width 465 height 6
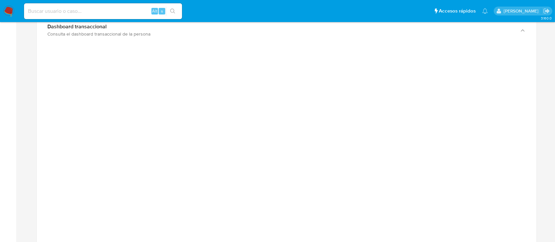
scroll to position [1254, 0]
click at [62, 126] on div at bounding box center [286, 193] width 489 height 296
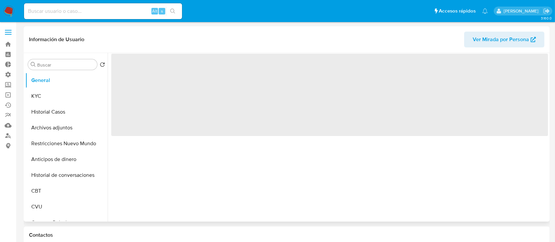
select select "10"
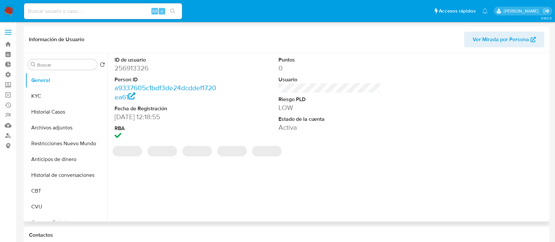
click at [128, 70] on dd "256913326" at bounding box center [166, 68] width 103 height 9
copy dd "256913326"
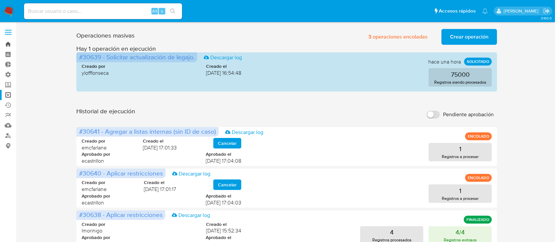
click at [7, 41] on link "Bandeja" at bounding box center [39, 44] width 78 height 10
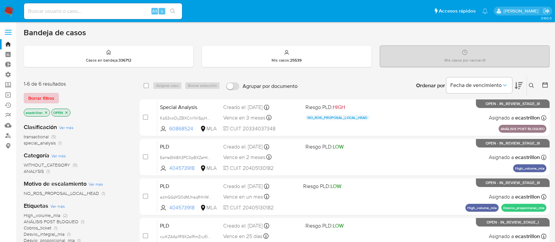
click at [43, 97] on span "Borrar filtros" at bounding box center [41, 97] width 26 height 9
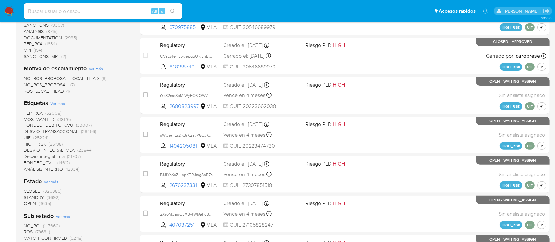
scroll to position [183, 0]
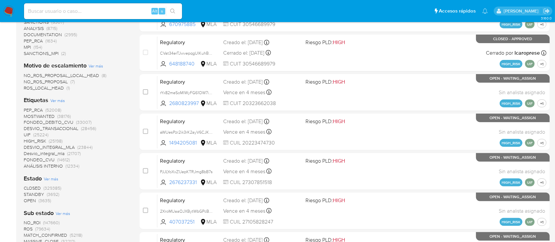
click at [35, 200] on span "OPEN" at bounding box center [30, 200] width 12 height 7
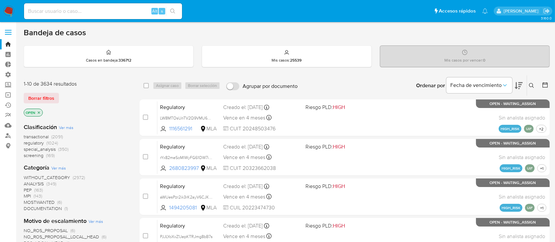
click at [32, 136] on span "transactional" at bounding box center [36, 136] width 25 height 7
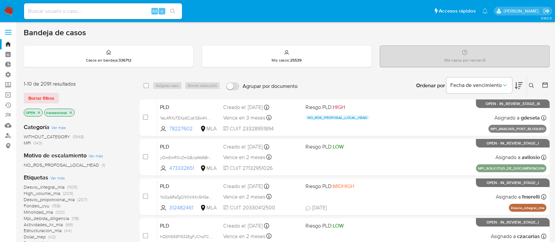
click at [39, 111] on icon "close-filter" at bounding box center [39, 113] width 4 height 4
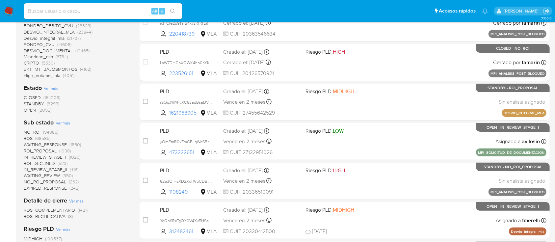
scroll to position [171, 0]
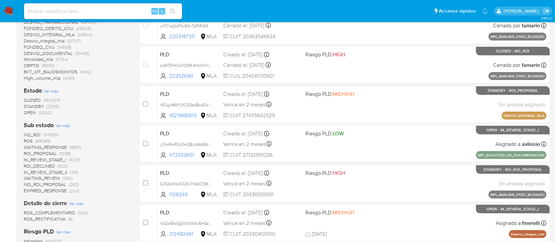
click at [31, 105] on span "STANDBY" at bounding box center [34, 106] width 20 height 7
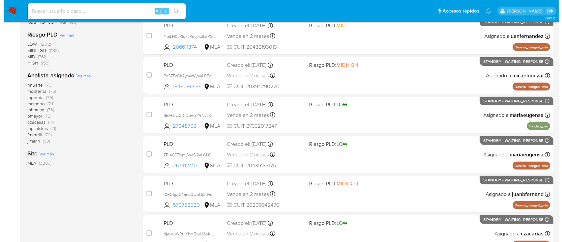
scroll to position [241, 0]
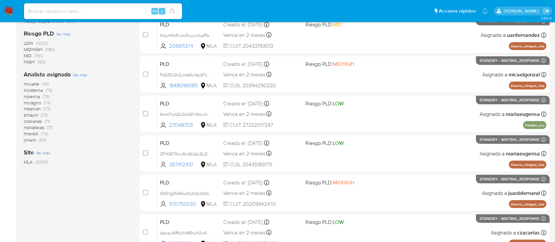
click at [80, 74] on span "Ver más" at bounding box center [80, 75] width 14 height 6
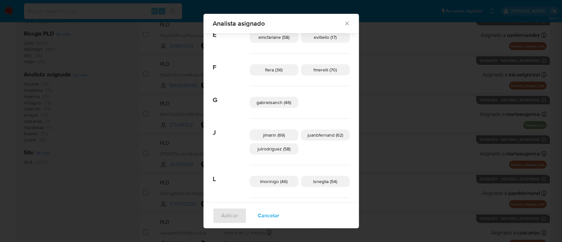
scroll to position [102, 0]
click at [312, 136] on span "juanbfernand (62)" at bounding box center [325, 135] width 36 height 7
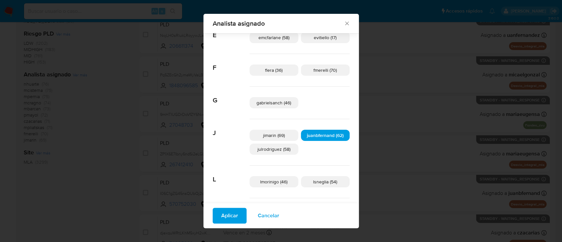
click at [226, 224] on div "Aplicar Cancelar" at bounding box center [280, 215] width 155 height 25
click at [229, 214] on span "Aplicar" at bounding box center [229, 215] width 17 height 14
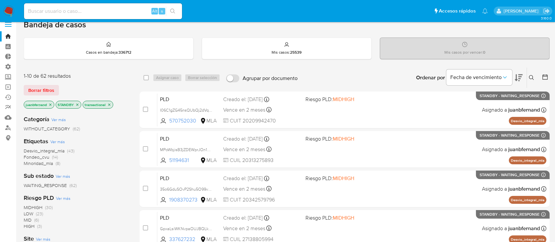
scroll to position [28, 0]
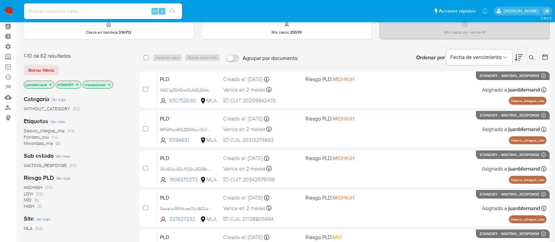
click at [52, 83] on icon "close-filter" at bounding box center [50, 84] width 2 height 2
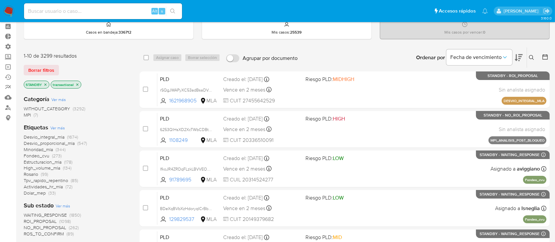
click at [43, 83] on icon "close-filter" at bounding box center [45, 85] width 4 height 4
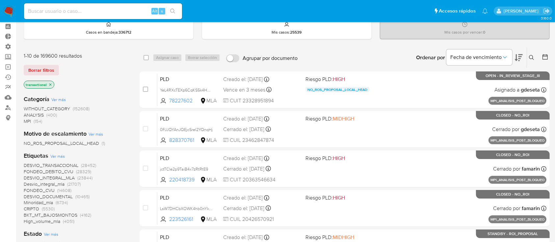
click at [49, 83] on icon "close-filter" at bounding box center [50, 85] width 4 height 4
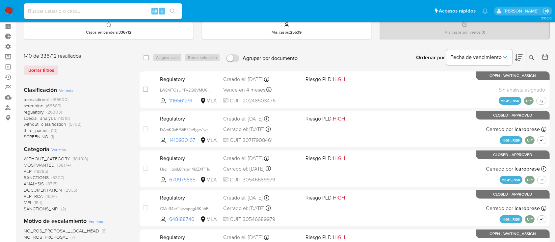
click at [113, 9] on input at bounding box center [103, 11] width 158 height 9
paste input "PNj7pKhdeu9Op7Qs4UywuY95"
type input "PNj7pKhdeu9Op7Qs4UywuY95"
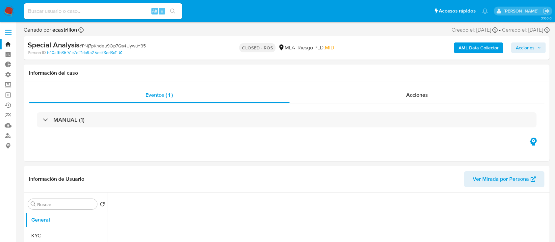
select select "10"
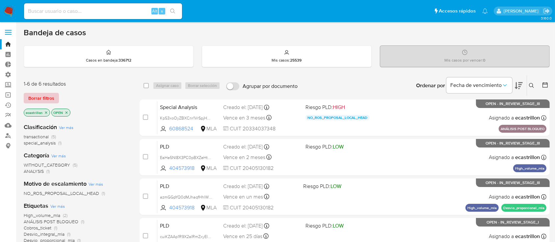
click at [39, 95] on span "Borrar filtros" at bounding box center [41, 97] width 26 height 9
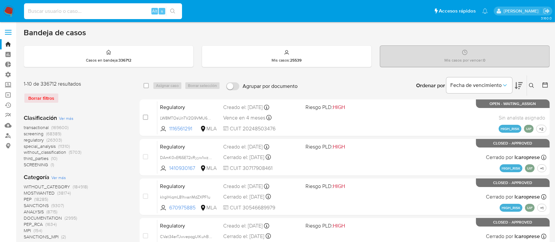
click at [65, 9] on input at bounding box center [103, 11] width 158 height 9
paste input "8GE4yxG7rZ2ej2DxvAjOom8z"
type input "8GE4yxG7rZ2ej2DxvAjOom8z"
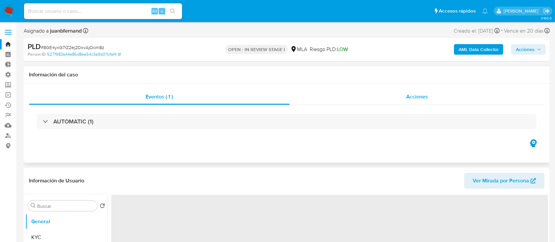
click at [332, 96] on div "Acciones" at bounding box center [417, 97] width 255 height 16
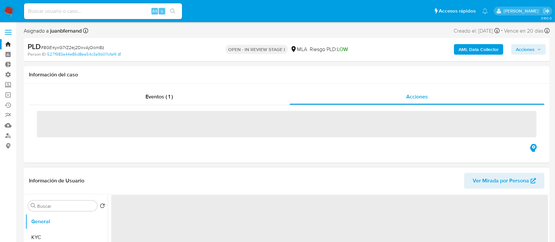
select select "10"
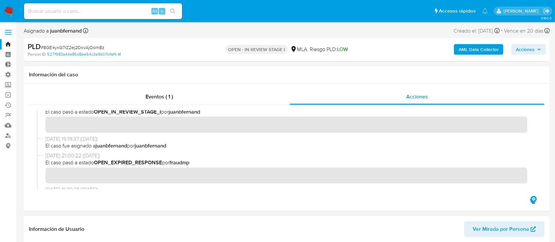
scroll to position [38, 0]
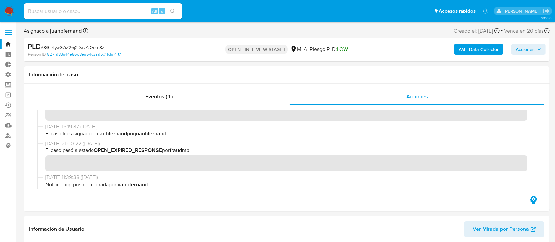
click at [133, 8] on input at bounding box center [103, 11] width 158 height 9
paste input "iubimBCLgaKM06l0dH1I7maX"
type input "iubimBCLgaKM06l0dH1I7maX"
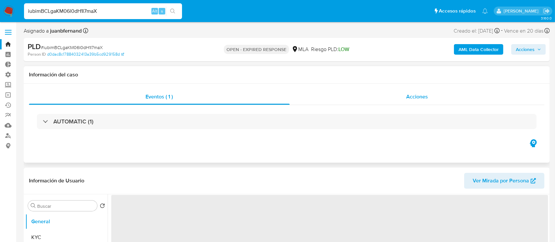
click at [357, 102] on div "Acciones" at bounding box center [417, 97] width 255 height 16
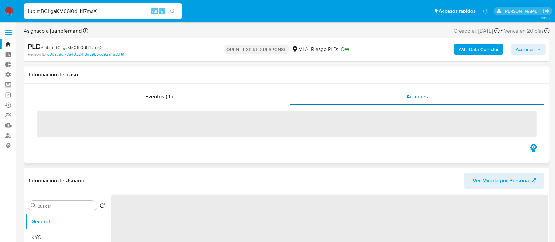
select select "10"
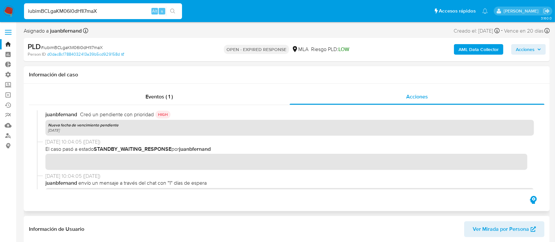
scroll to position [84, 0]
click at [9, 42] on link "Bandeja" at bounding box center [39, 44] width 78 height 10
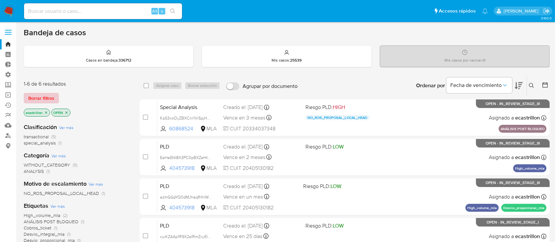
click at [38, 97] on span "Borrar filtros" at bounding box center [41, 97] width 26 height 9
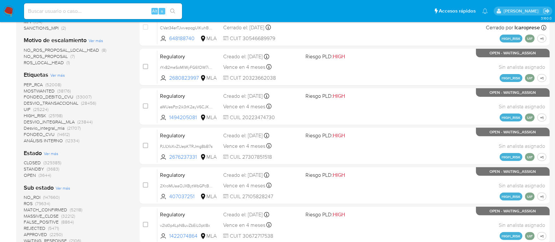
scroll to position [210, 0]
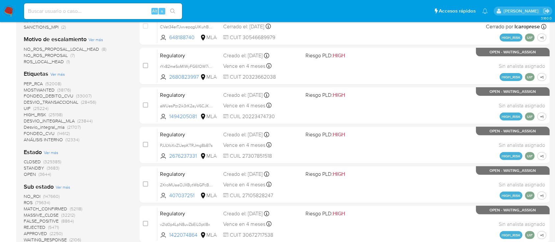
click at [29, 171] on span "OPEN" at bounding box center [30, 174] width 12 height 7
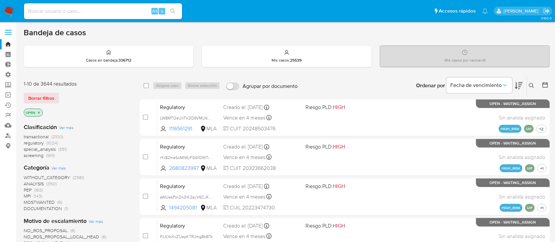
click at [38, 112] on icon "close-filter" at bounding box center [39, 112] width 2 height 2
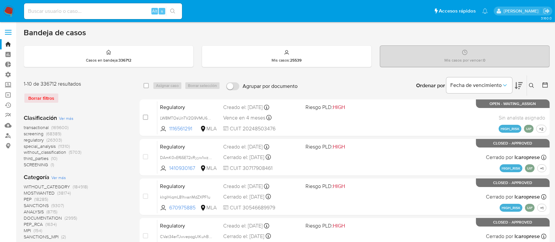
click at [27, 127] on span "transactional" at bounding box center [36, 127] width 25 height 7
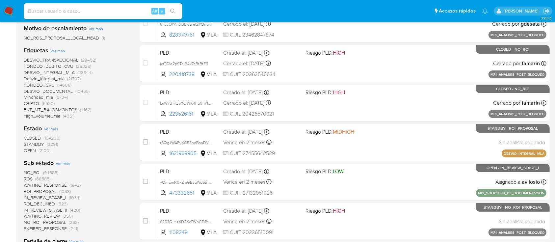
scroll to position [129, 0]
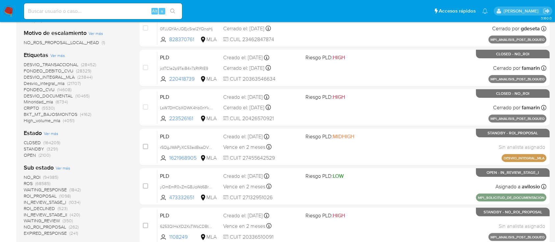
click at [34, 153] on span "OPEN" at bounding box center [30, 155] width 12 height 7
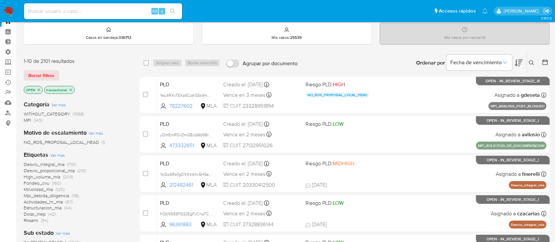
scroll to position [22, 0]
click at [40, 88] on icon "close-filter" at bounding box center [39, 90] width 4 height 4
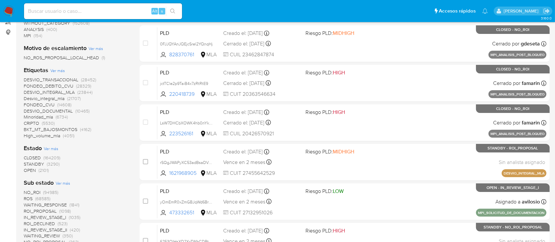
scroll to position [116, 0]
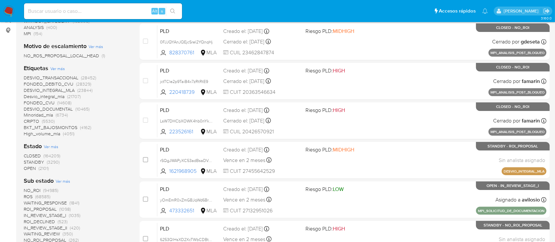
click at [31, 162] on span "STANDBY" at bounding box center [34, 162] width 20 height 7
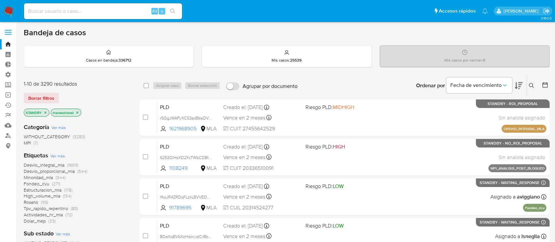
click at [46, 111] on icon "close-filter" at bounding box center [45, 113] width 4 height 4
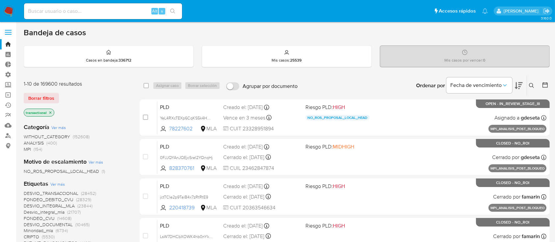
click at [51, 111] on icon "close-filter" at bounding box center [50, 113] width 4 height 4
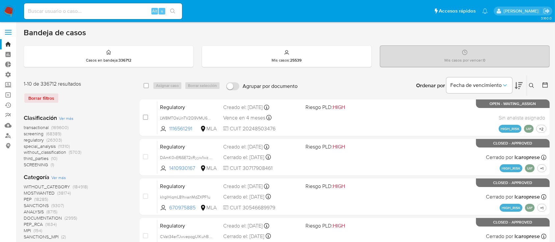
click at [37, 125] on span "transactional" at bounding box center [36, 127] width 25 height 7
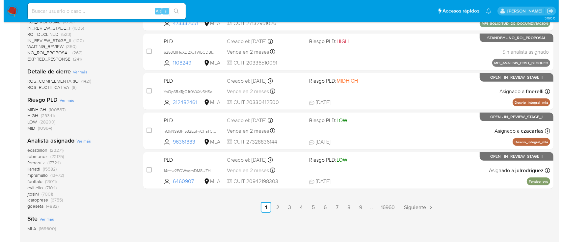
scroll to position [305, 0]
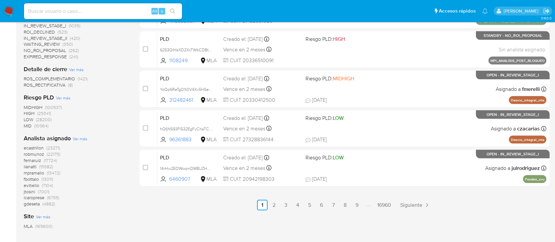
click at [83, 137] on span "Ver más" at bounding box center [80, 139] width 14 height 6
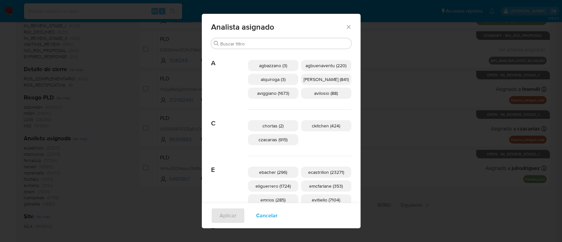
click at [260, 139] on span "czacarias (915)" at bounding box center [272, 139] width 29 height 7
click at [226, 224] on div "Aplicar Cancelar" at bounding box center [281, 215] width 159 height 25
click at [229, 216] on span "Aplicar" at bounding box center [227, 215] width 17 height 14
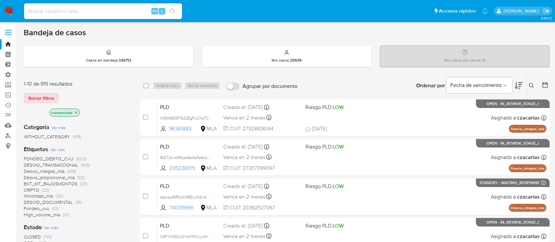
scroll to position [32, 0]
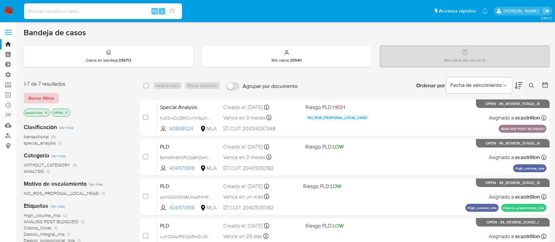
click at [51, 99] on span "Borrar filtros" at bounding box center [41, 97] width 26 height 9
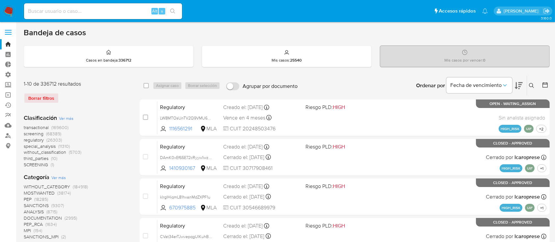
click at [78, 9] on input at bounding box center [103, 11] width 158 height 9
paste input "PNj7pKhdeu9Op7Qs4UywuY95"
type input "PNj7pKhdeu9Op7Qs4UywuY95"
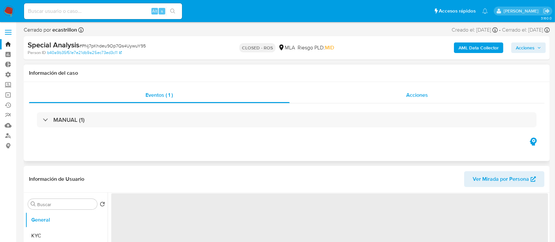
click at [394, 90] on div "Acciones" at bounding box center [417, 95] width 255 height 16
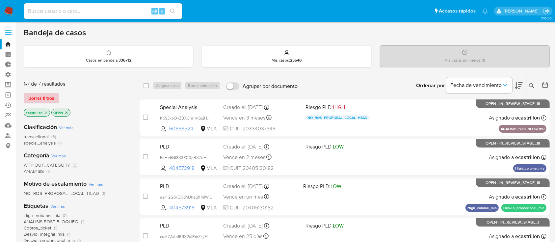
click at [43, 95] on span "Borrar filtros" at bounding box center [41, 97] width 26 height 9
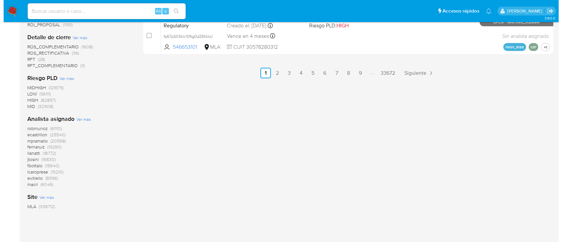
scroll to position [439, 0]
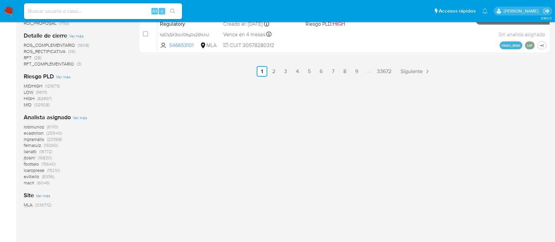
click at [81, 117] on span "Ver más" at bounding box center [80, 118] width 14 height 6
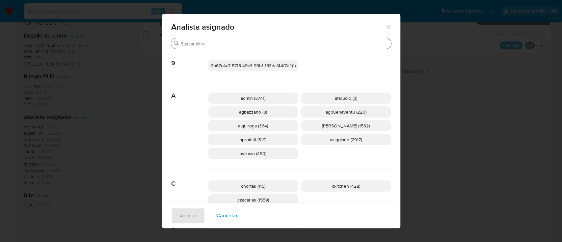
click at [215, 41] on input "Buscar" at bounding box center [284, 44] width 208 height 6
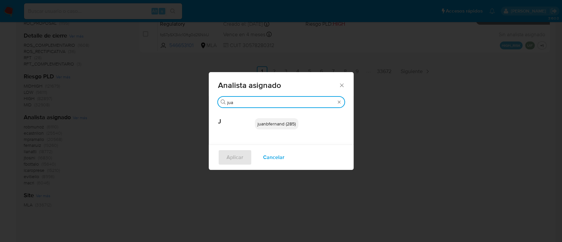
type input "jua"
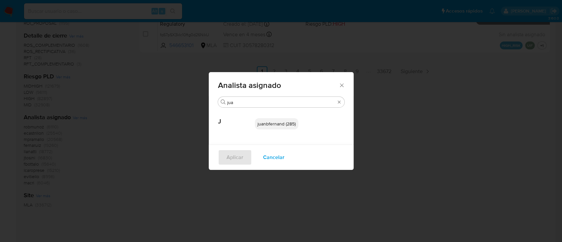
click at [284, 125] on span "juanbfernand (285)" at bounding box center [276, 123] width 38 height 7
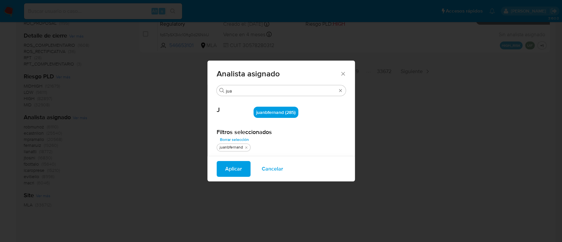
click at [238, 166] on span "Aplicar" at bounding box center [233, 169] width 17 height 14
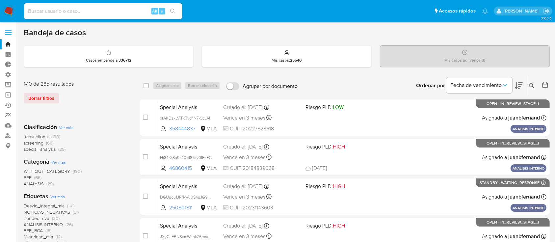
click at [42, 148] on span "special_analysis" at bounding box center [40, 149] width 32 height 7
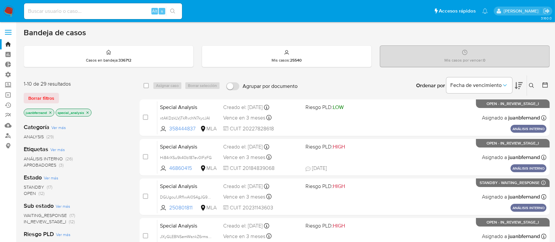
click at [87, 112] on icon "close-filter" at bounding box center [88, 113] width 4 height 4
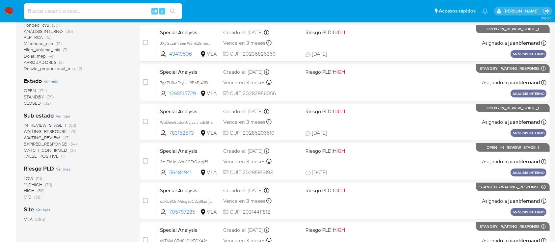
scroll to position [213, 0]
